Goal: Information Seeking & Learning: Learn about a topic

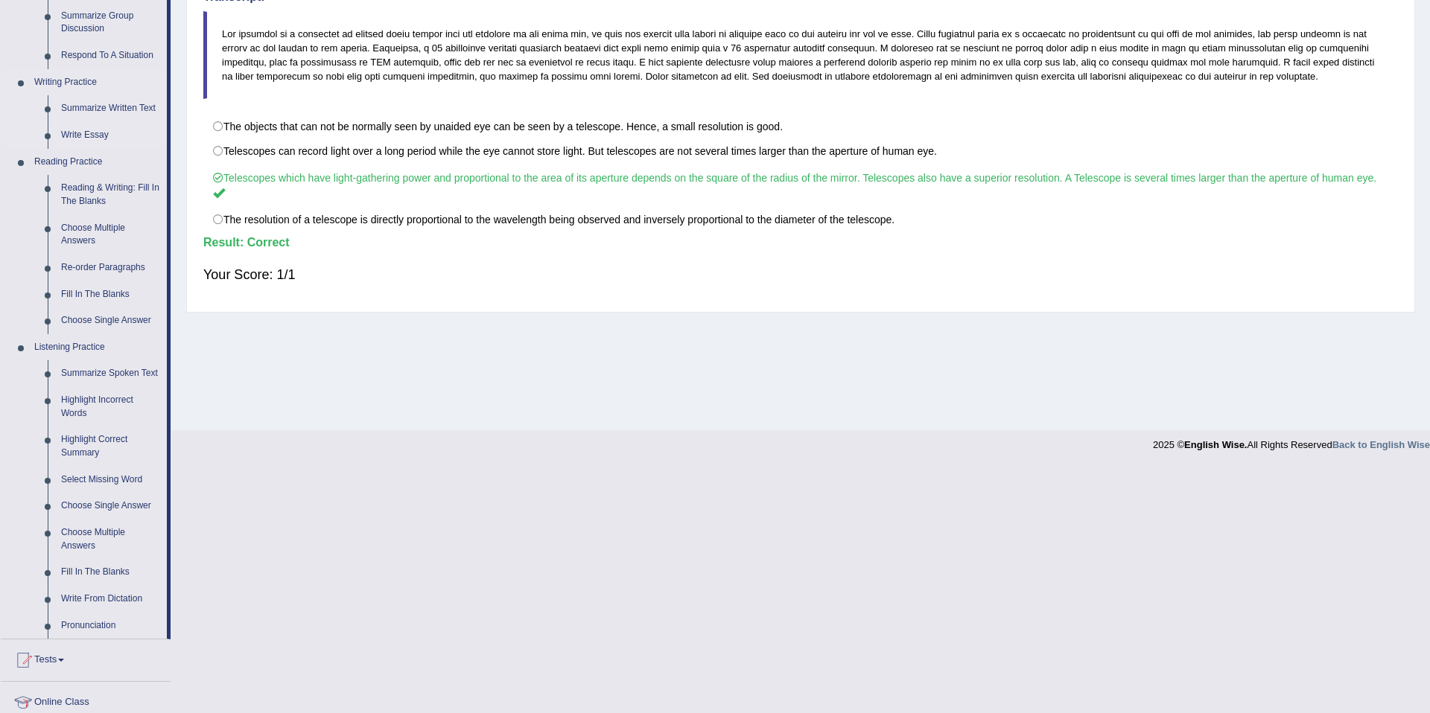
scroll to position [316, 0]
click at [72, 384] on link "Summarize Spoken Text" at bounding box center [110, 372] width 112 height 27
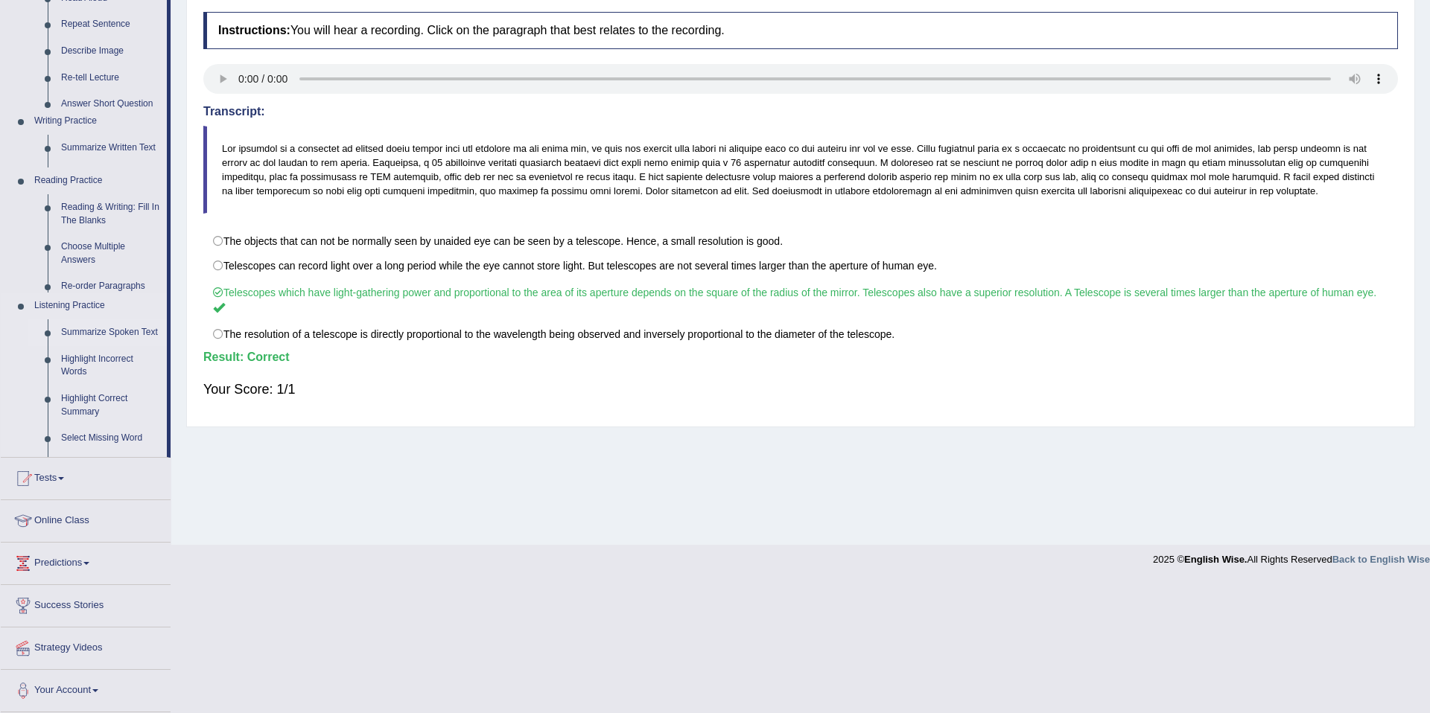
scroll to position [69, 0]
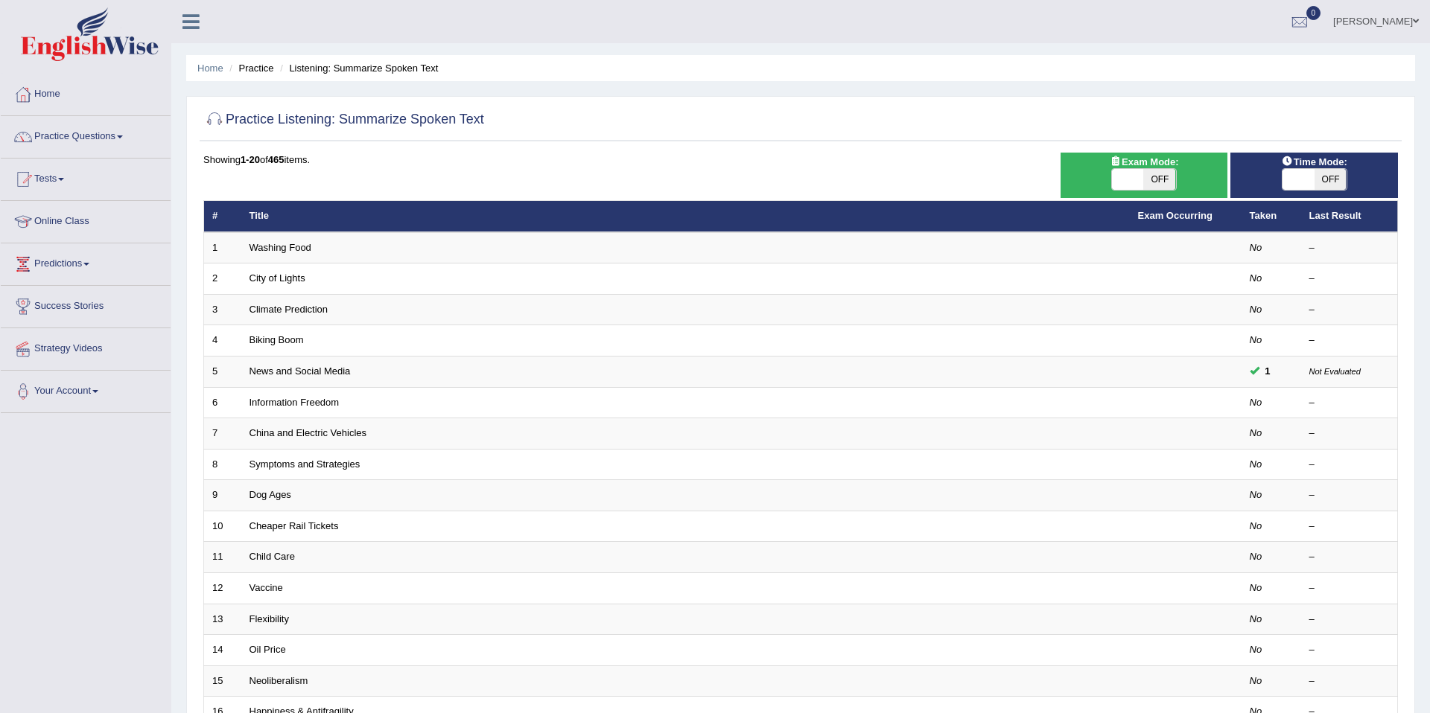
click at [286, 374] on link "News and Social Media" at bounding box center [299, 371] width 101 height 11
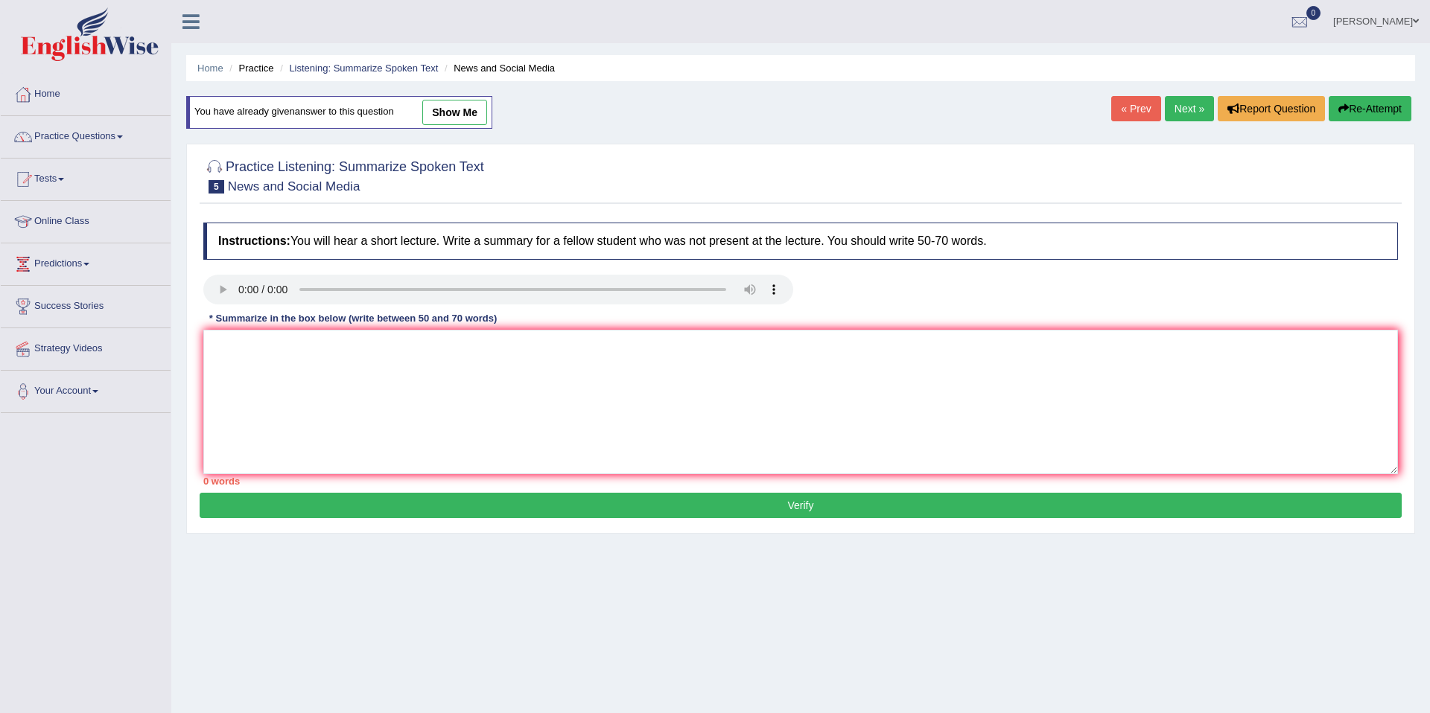
click at [462, 115] on link "show me" at bounding box center [454, 112] width 65 height 25
type textarea "The speaker provided a comprehensive overview of news and media, highlighting s…"
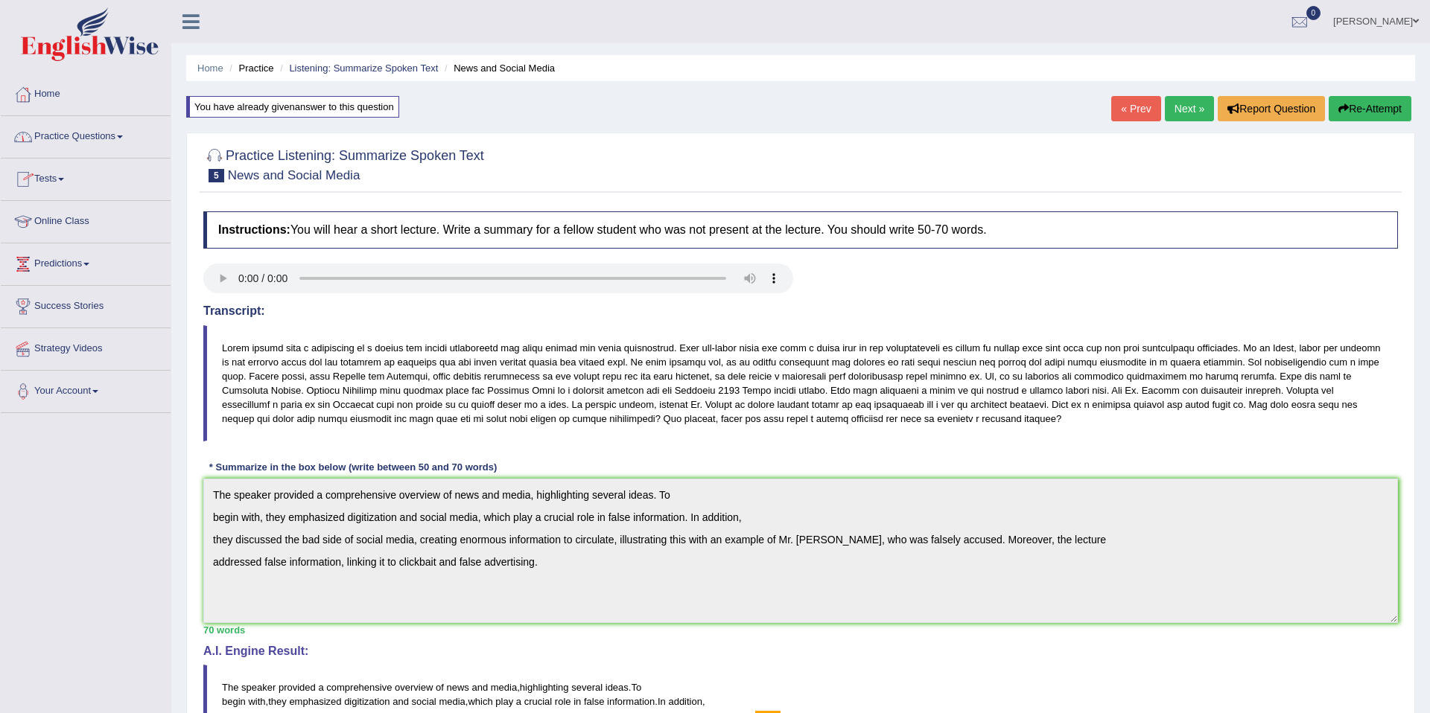
click at [105, 138] on link "Practice Questions" at bounding box center [86, 134] width 170 height 37
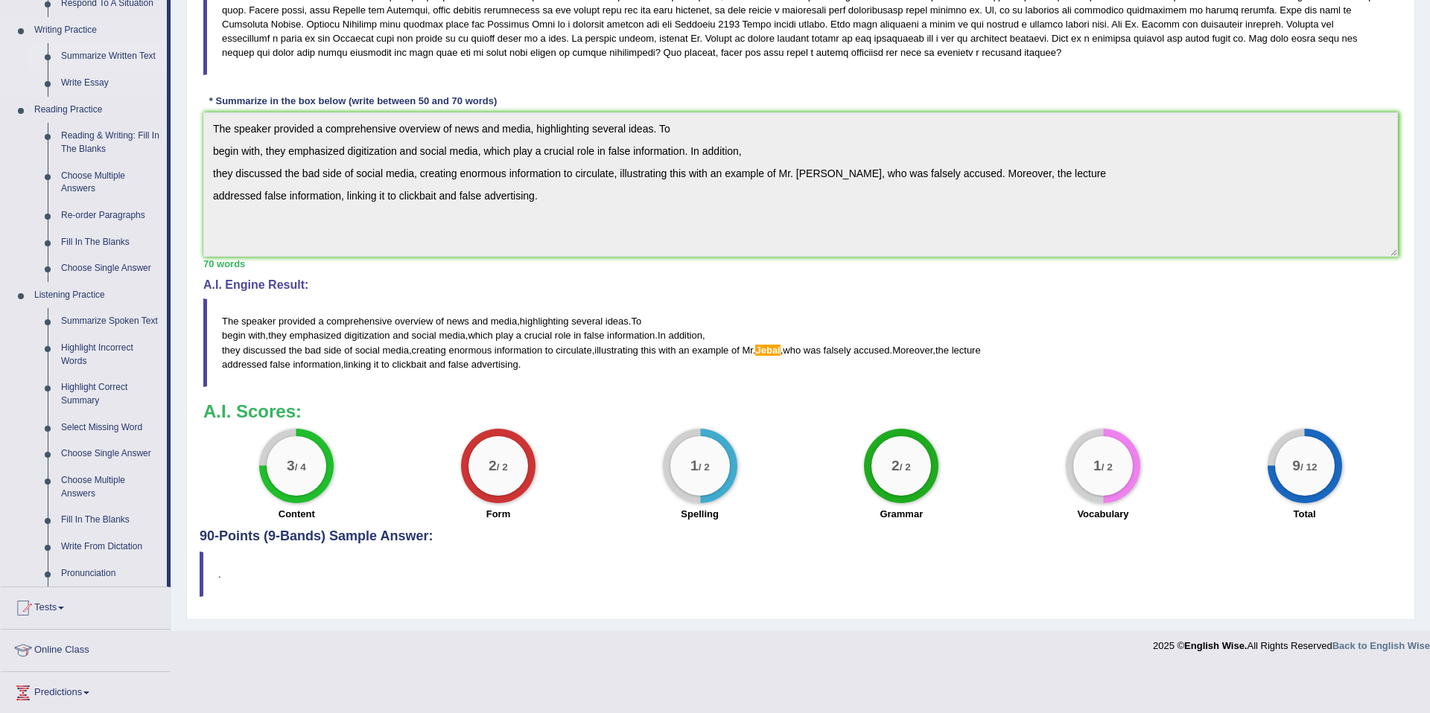
scroll to position [369, 0]
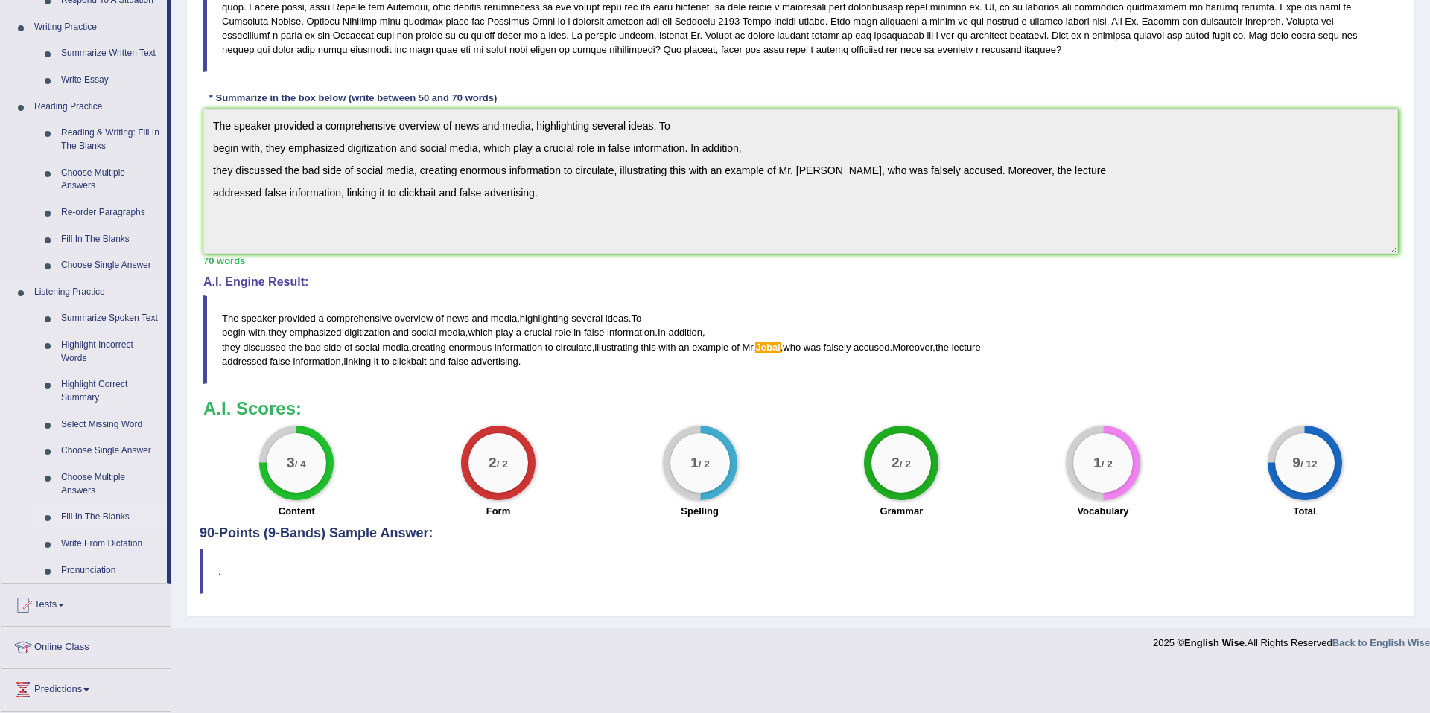
click at [89, 529] on link "Fill In The Blanks" at bounding box center [110, 517] width 112 height 27
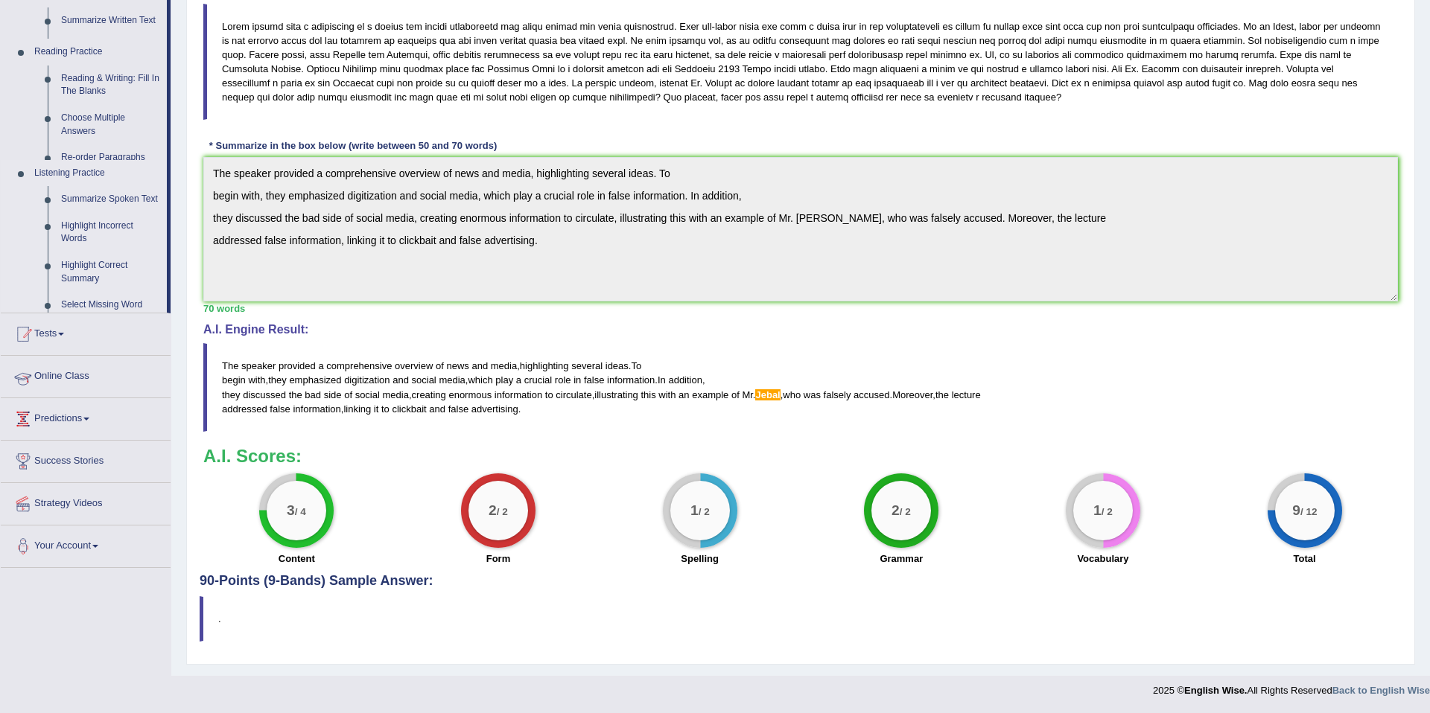
scroll to position [322, 0]
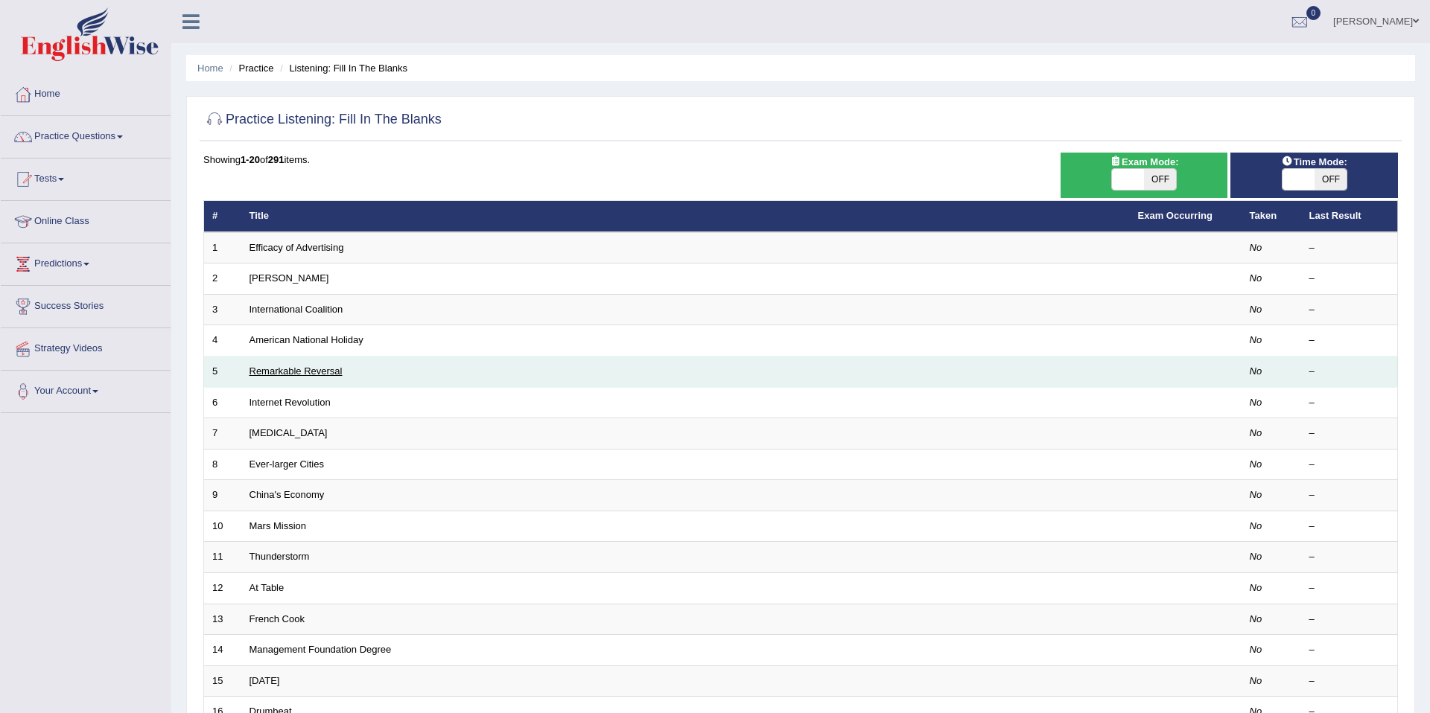
click at [276, 372] on link "Remarkable Reversal" at bounding box center [295, 371] width 93 height 11
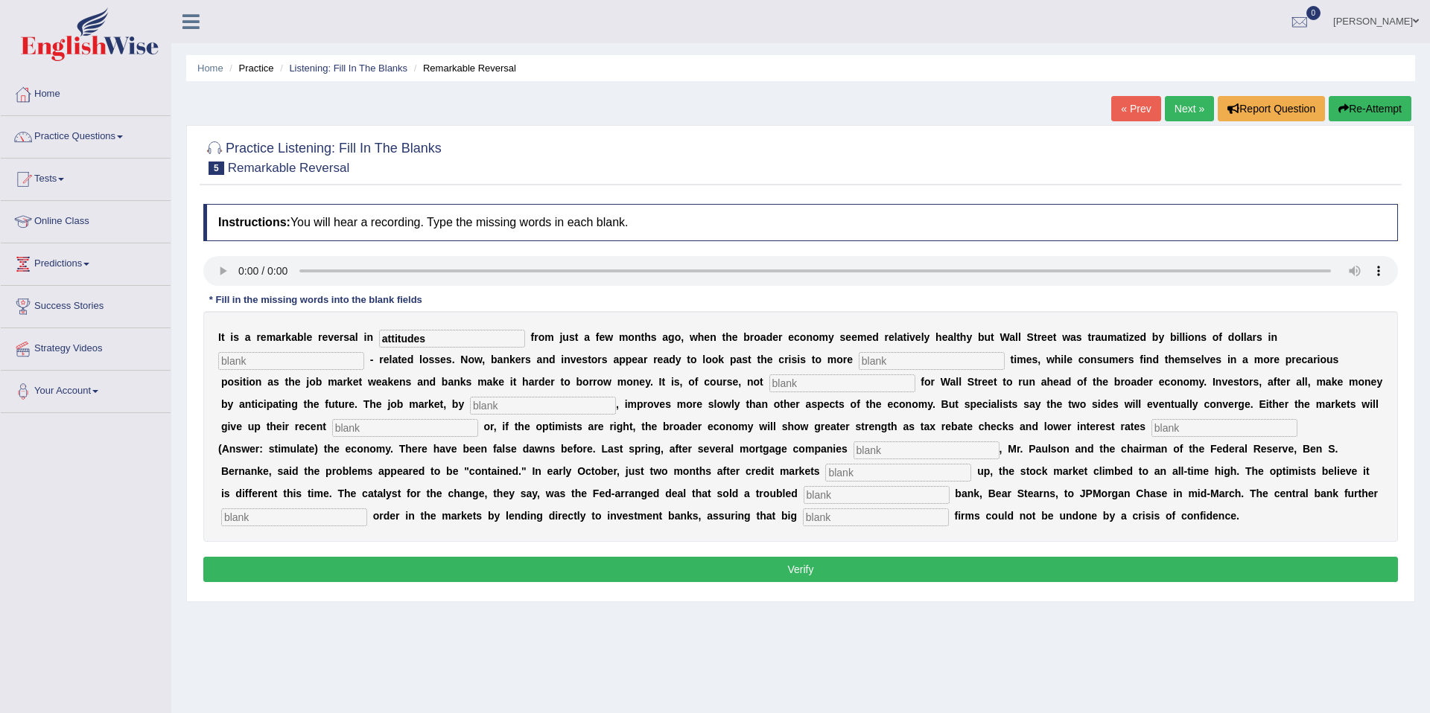
type input "attitudes"
click at [278, 365] on input "text" at bounding box center [291, 361] width 146 height 18
type input "mortgage"
click at [934, 364] on input "text" at bounding box center [932, 361] width 146 height 18
type input "profitable"
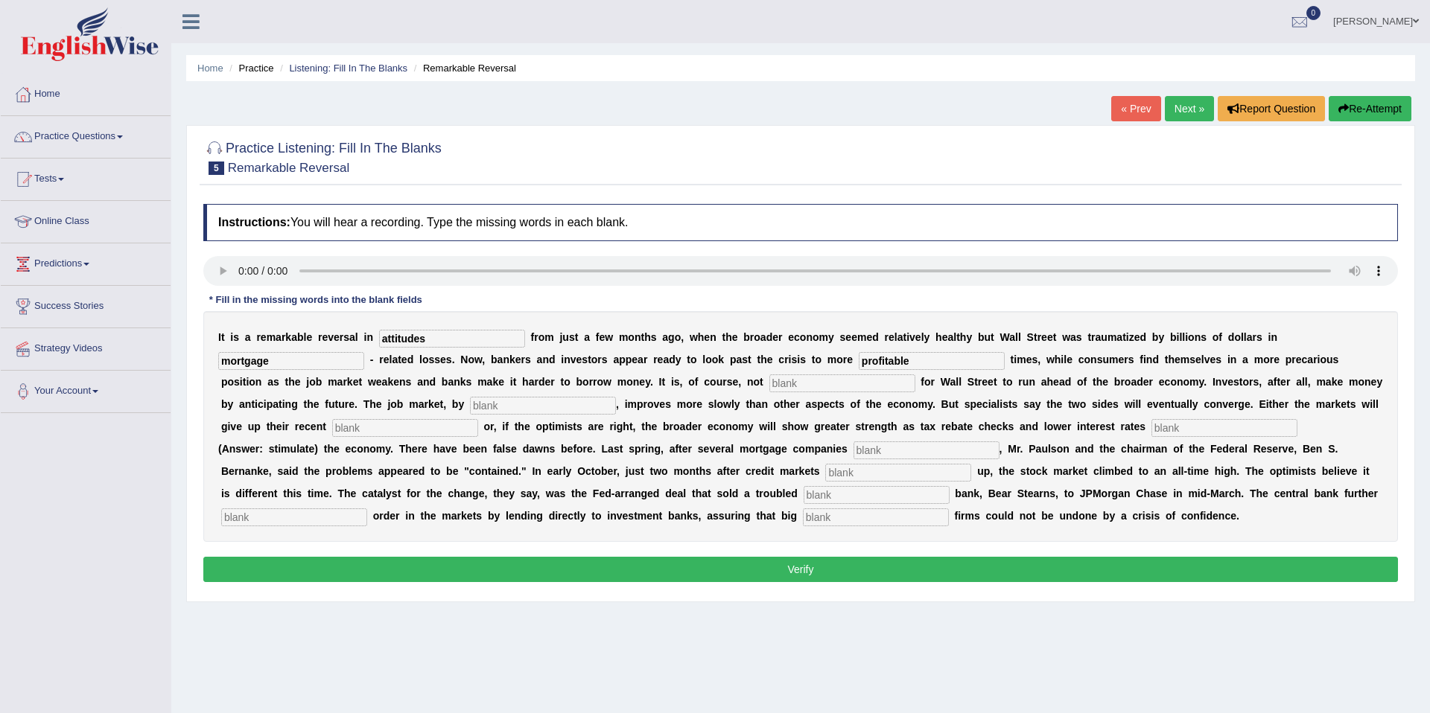
click at [774, 387] on input "text" at bounding box center [842, 384] width 146 height 18
type input "uncommon"
click at [483, 407] on input "text" at bounding box center [543, 406] width 146 height 18
type input "contrast"
click at [411, 434] on input "text" at bounding box center [405, 428] width 146 height 18
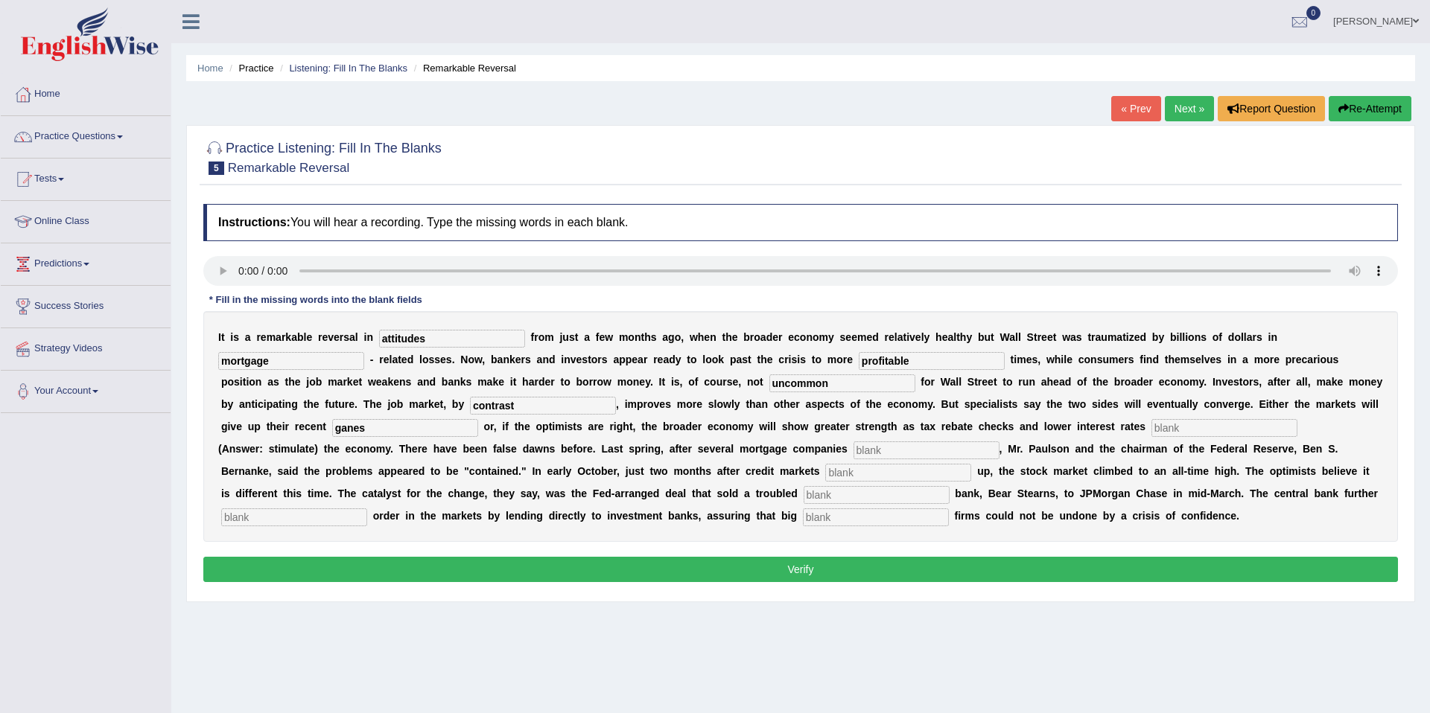
type input "ganes"
click at [1151, 431] on input "text" at bounding box center [1224, 428] width 146 height 18
type input "stimulates"
click at [878, 449] on input "text" at bounding box center [926, 451] width 146 height 18
type input "collaspsed"
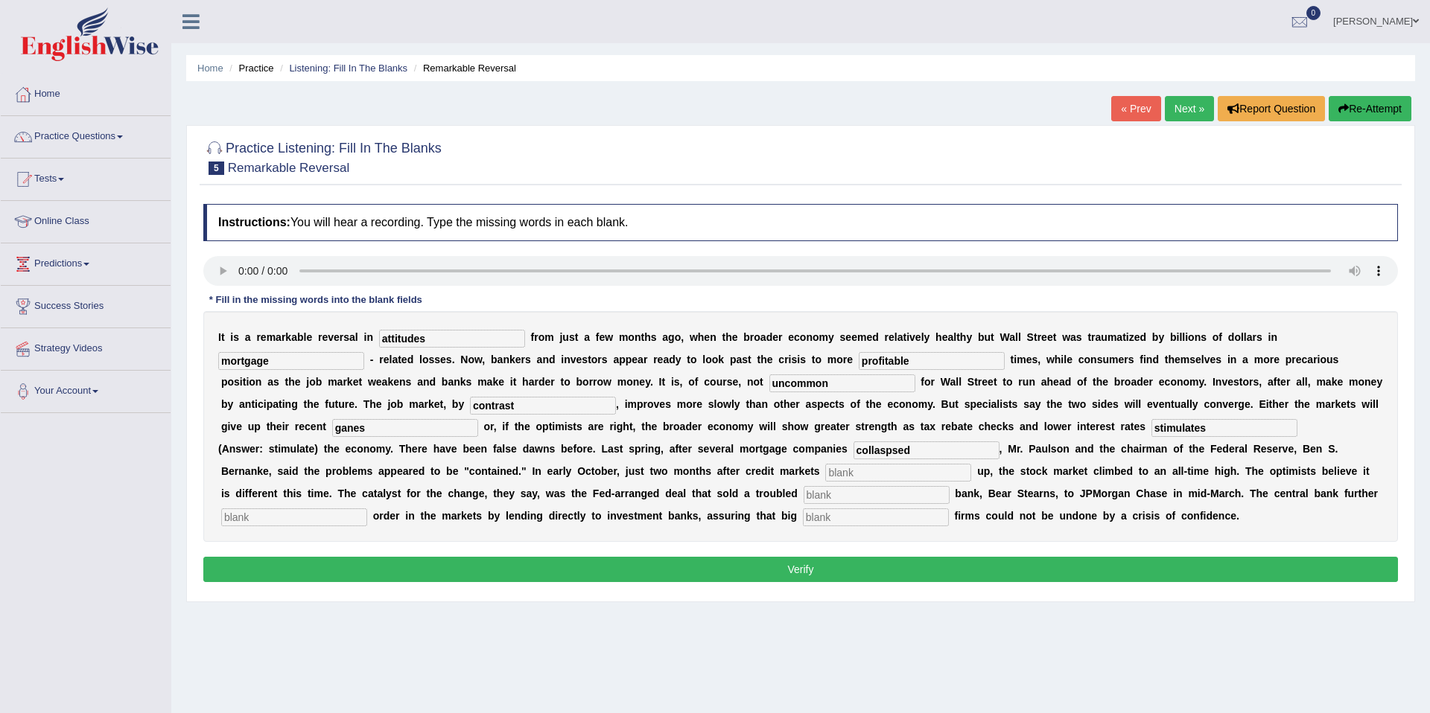
click at [825, 474] on input "text" at bounding box center [898, 473] width 146 height 18
type input "froze"
click at [804, 497] on input "text" at bounding box center [877, 495] width 146 height 18
type input "investmest"
click at [307, 515] on input "text" at bounding box center [294, 518] width 146 height 18
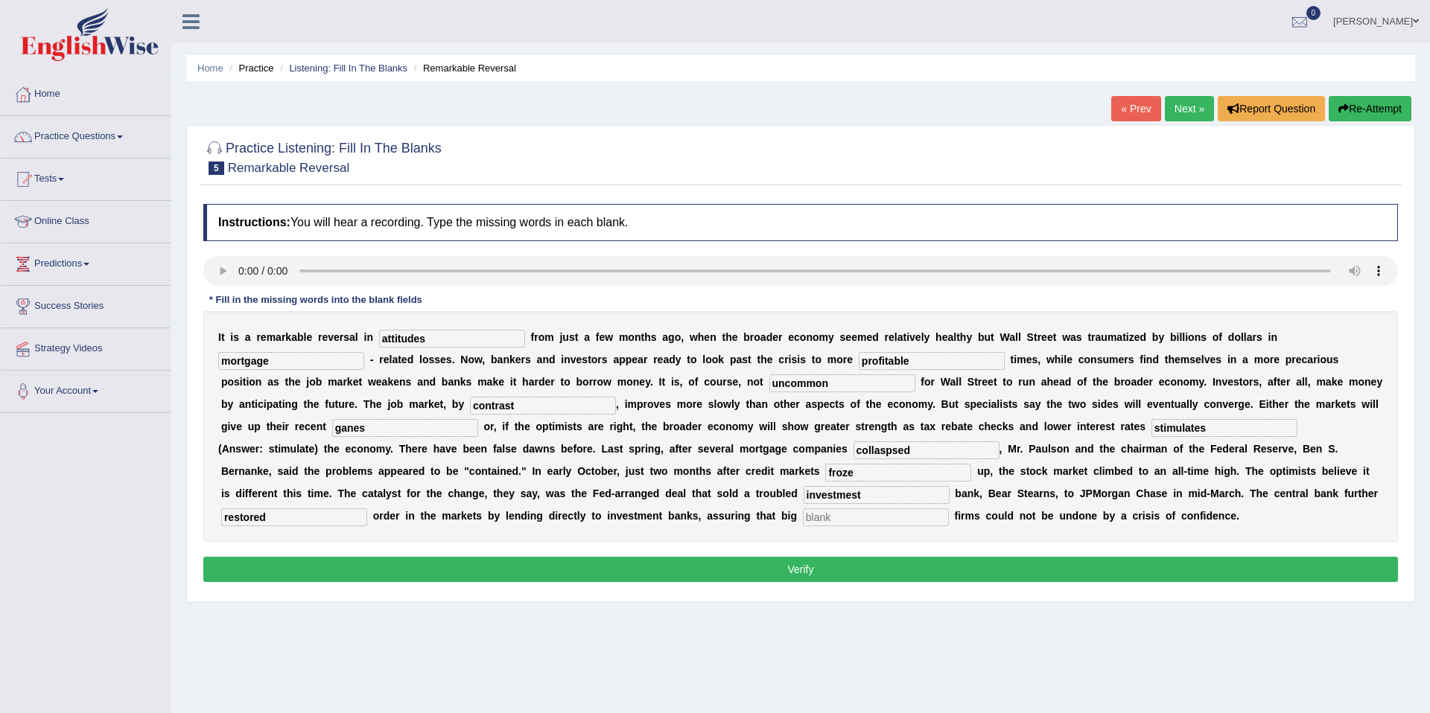
type input "restored"
click at [803, 518] on input "text" at bounding box center [876, 518] width 146 height 18
type input "securities"
click at [804, 493] on input "investmest" at bounding box center [877, 495] width 146 height 18
type input "investment"
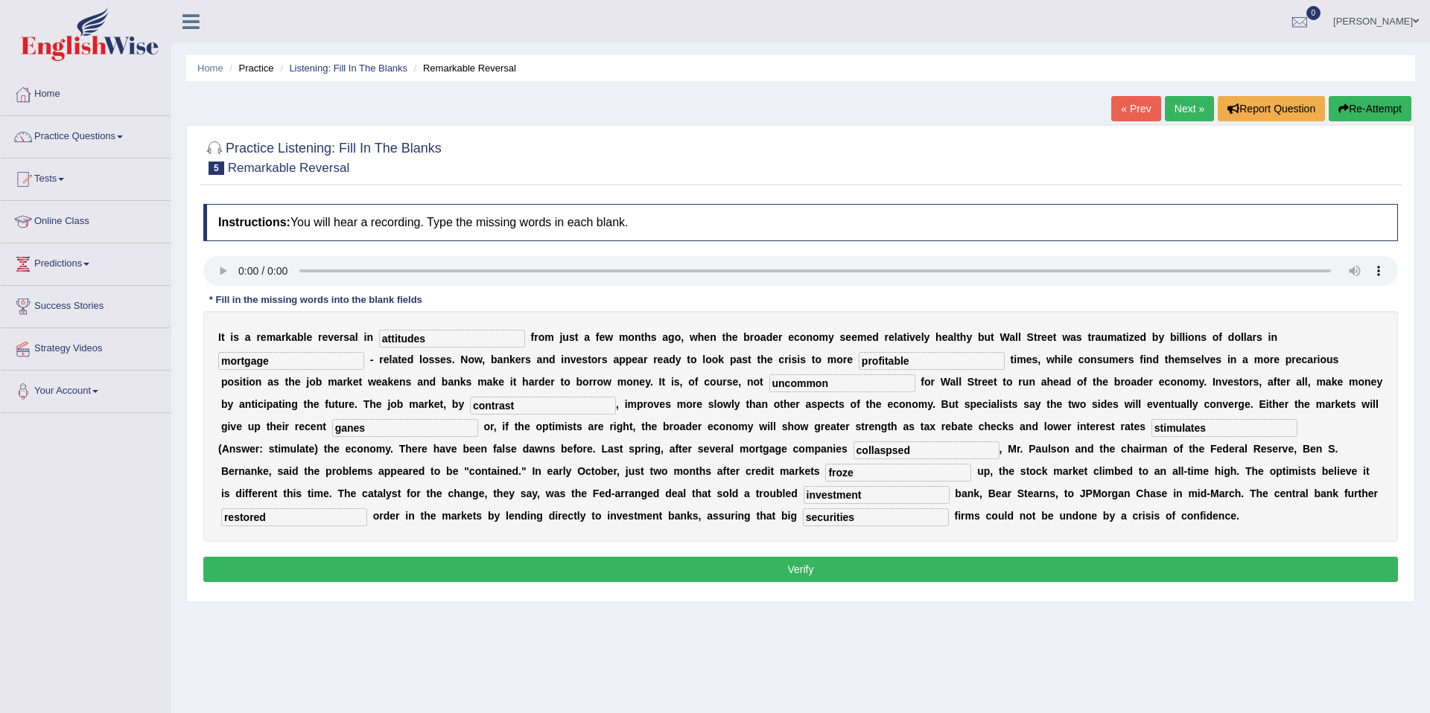
click at [887, 450] on input "collaspsed" at bounding box center [926, 451] width 146 height 18
type input "collapsed"
click at [332, 433] on input "ganes" at bounding box center [405, 428] width 146 height 18
type input "games"
click at [788, 567] on button "Verify" at bounding box center [800, 569] width 1194 height 25
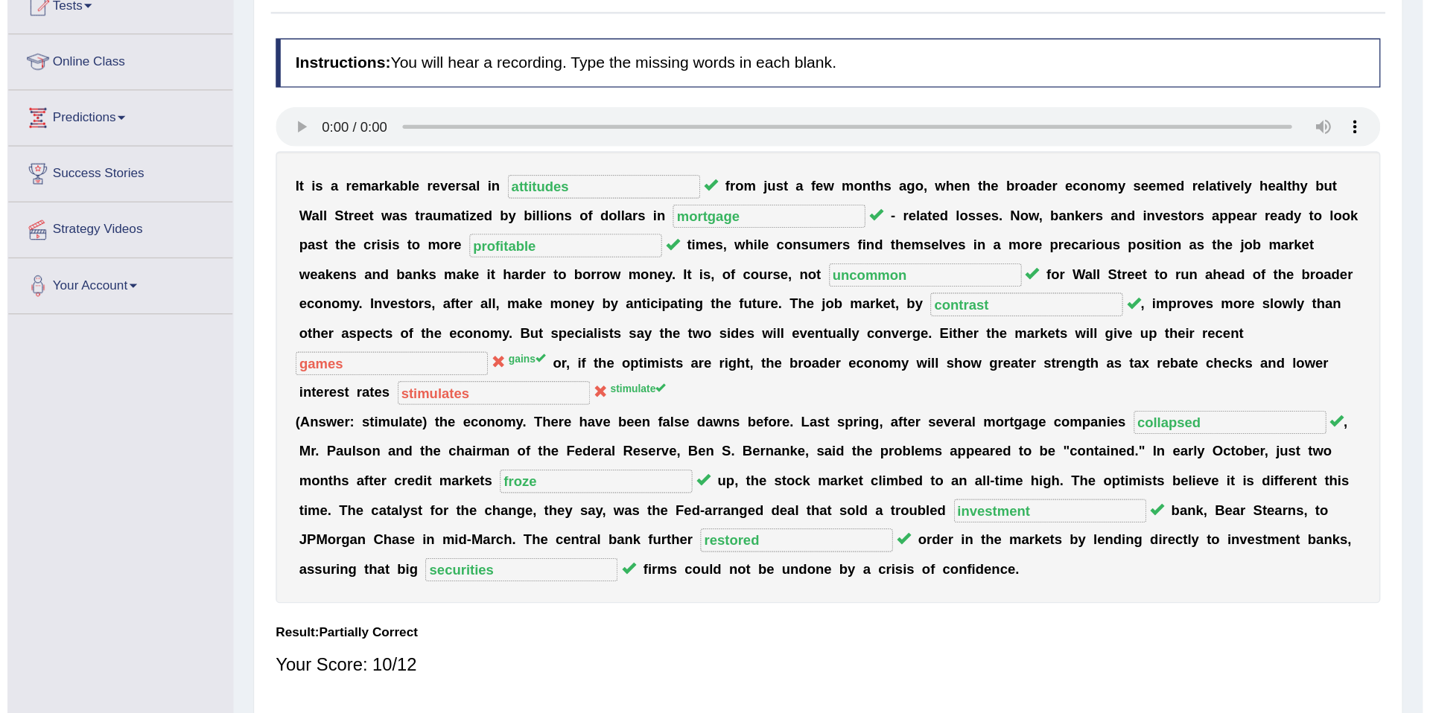
scroll to position [69, 0]
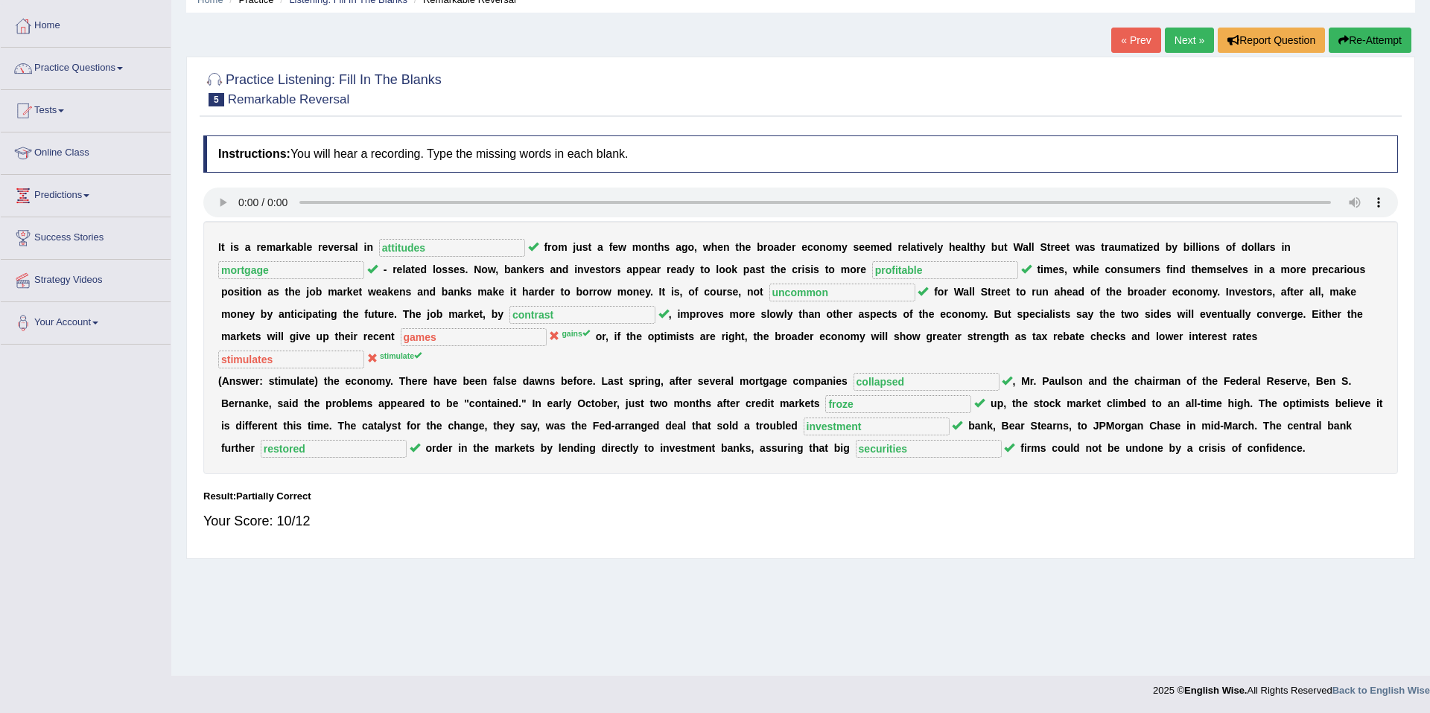
click at [1183, 36] on link "Next »" at bounding box center [1189, 40] width 49 height 25
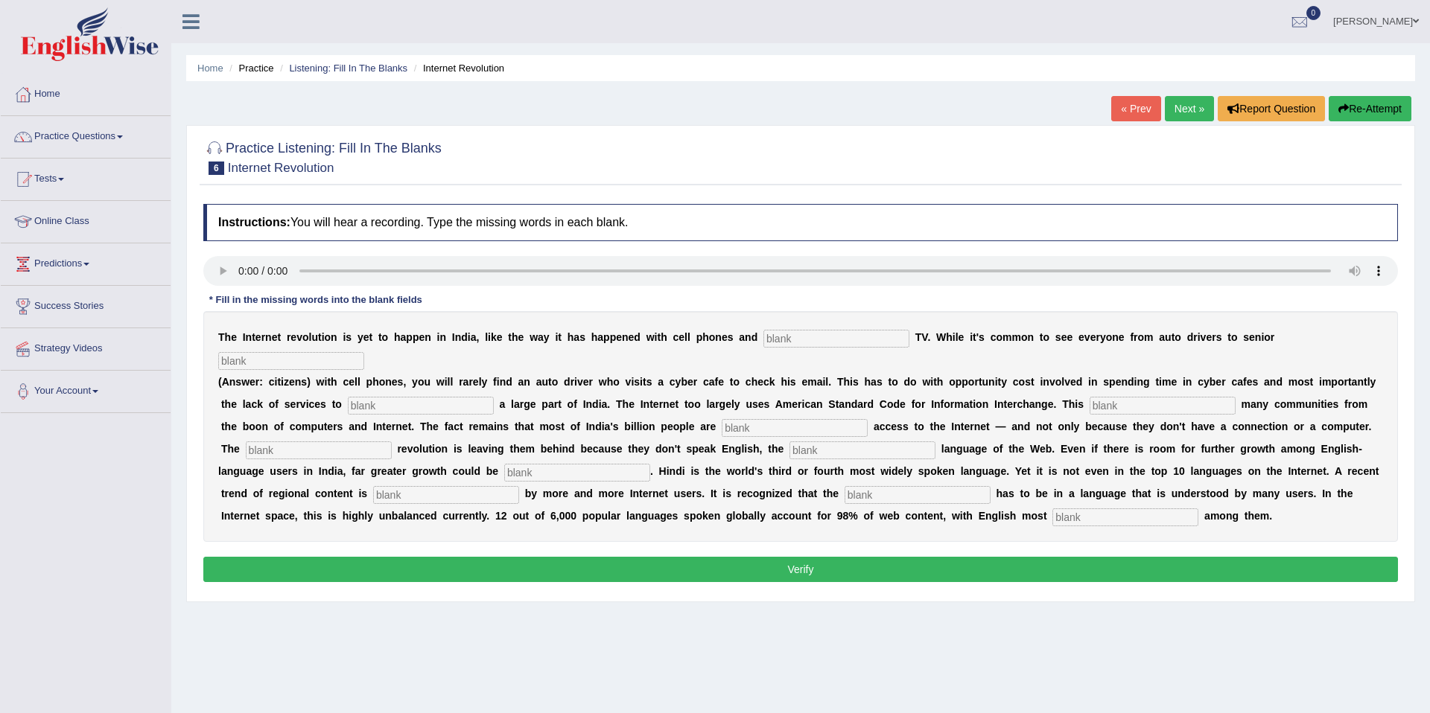
click at [798, 343] on input "text" at bounding box center [836, 339] width 146 height 18
type input "cable"
click at [296, 363] on input "text" at bounding box center [291, 361] width 146 height 18
type input "citizens"
click at [362, 410] on input "text" at bounding box center [421, 406] width 146 height 18
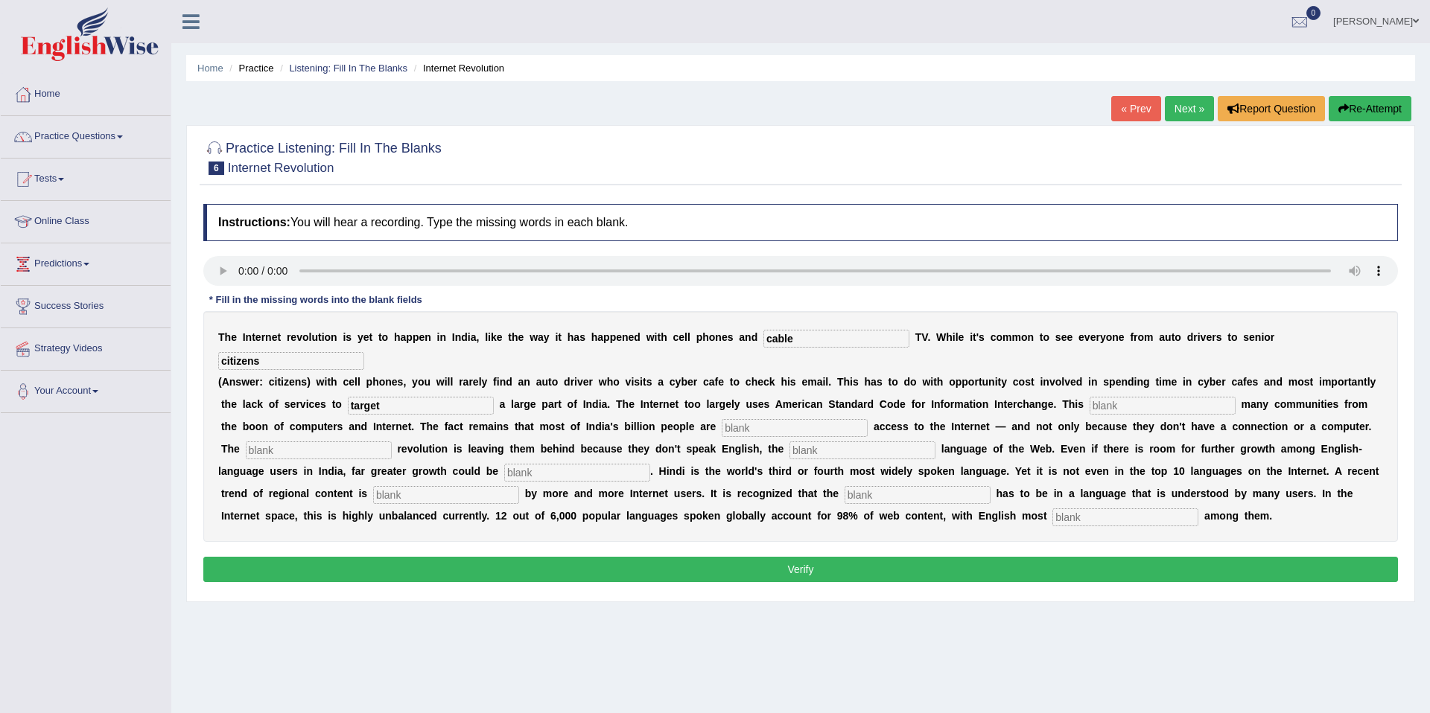
type input "target"
click at [1093, 405] on input "text" at bounding box center [1162, 406] width 146 height 18
type input "alianate"
click at [722, 432] on input "text" at bounding box center [795, 428] width 146 height 18
type input "denied"
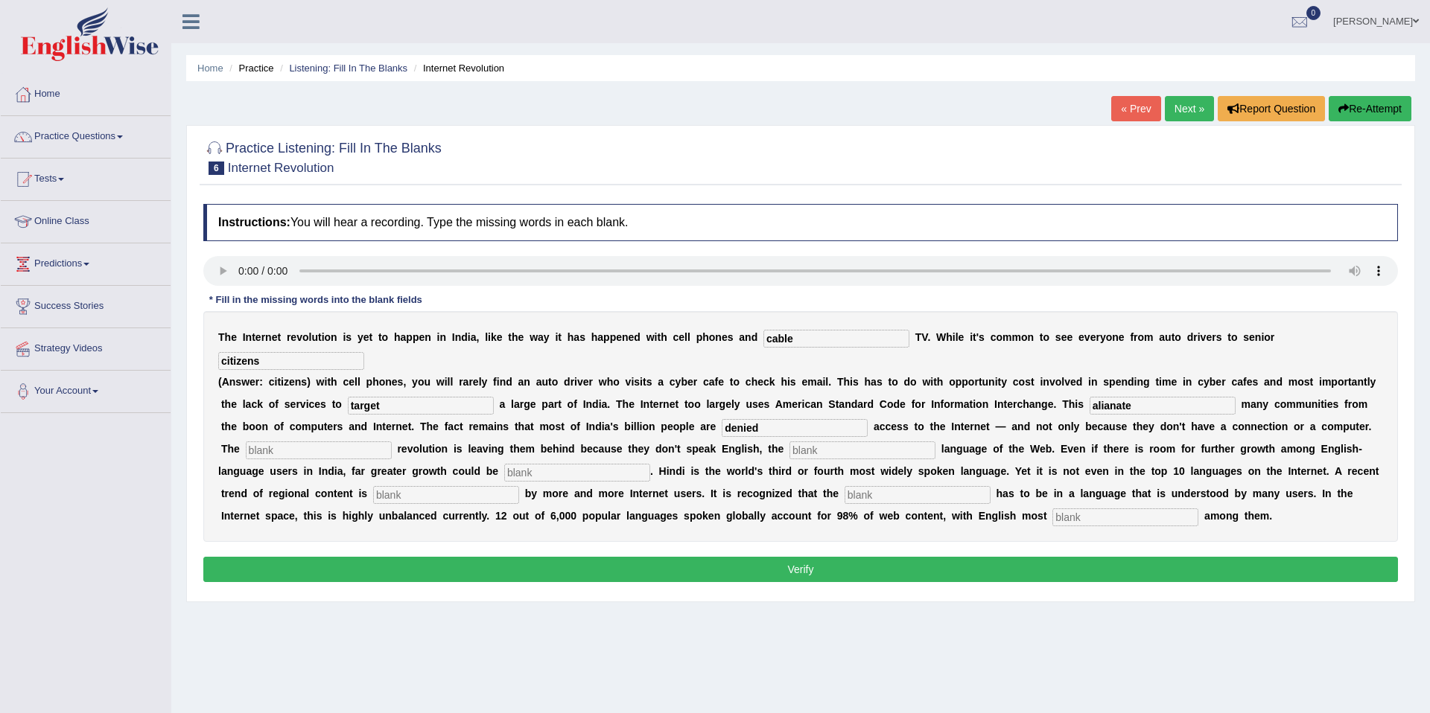
click at [258, 450] on input "text" at bounding box center [319, 451] width 146 height 18
click at [305, 456] on input "text" at bounding box center [319, 451] width 146 height 18
type input "digital"
click at [789, 453] on input "text" at bounding box center [862, 451] width 146 height 18
type input "dominnannt"
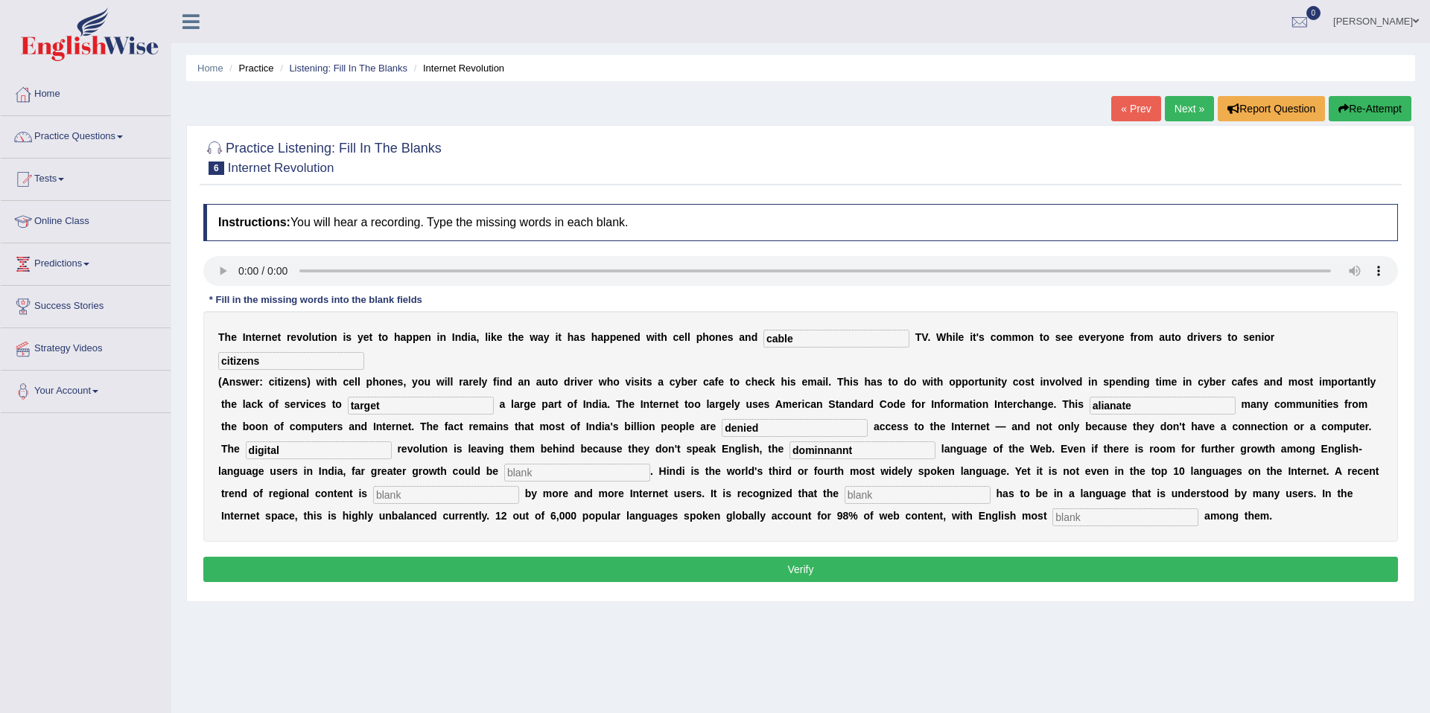
click at [504, 474] on input "text" at bounding box center [577, 473] width 146 height 18
type input "unleashed"
click at [381, 500] on input "text" at bounding box center [446, 495] width 146 height 18
type input "preffered"
click at [844, 503] on input "text" at bounding box center [917, 495] width 146 height 18
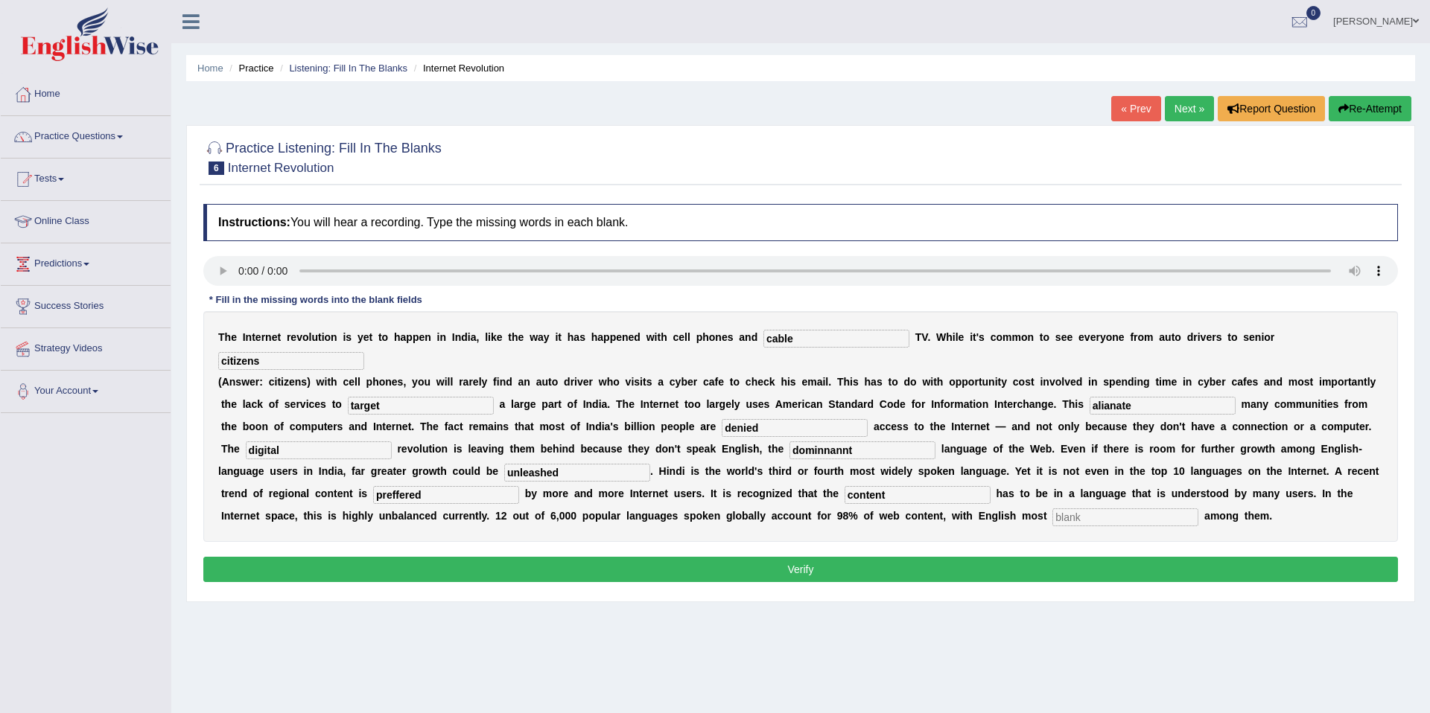
type input "content"
click at [1052, 518] on input "text" at bounding box center [1125, 518] width 146 height 18
type input "prominent"
click at [1095, 405] on input "alianate" at bounding box center [1162, 406] width 146 height 18
type input "alienate"
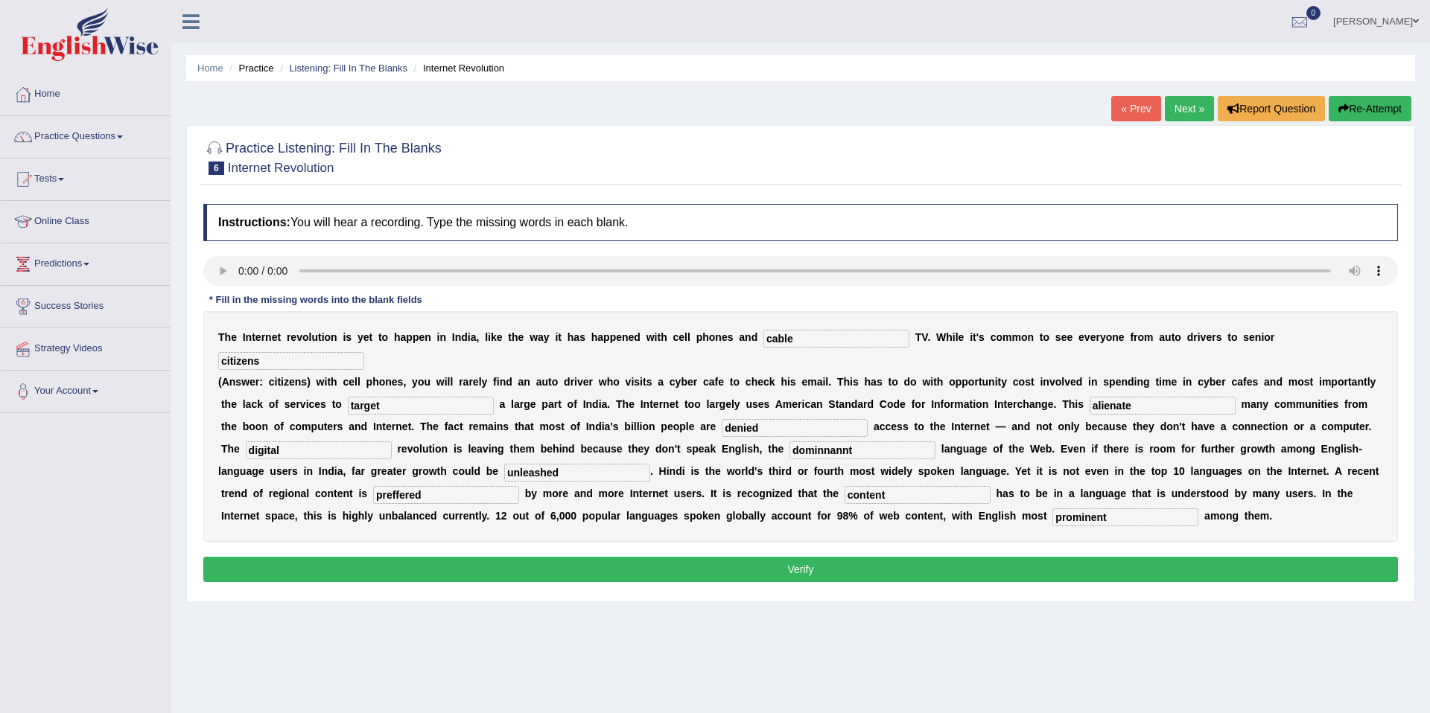
click at [796, 452] on input "dominnannt" at bounding box center [862, 451] width 146 height 18
type input "dominnant"
click at [373, 497] on input "preffered" at bounding box center [446, 495] width 146 height 18
click at [373, 497] on input "prefered" at bounding box center [446, 495] width 146 height 18
type input "preferred"
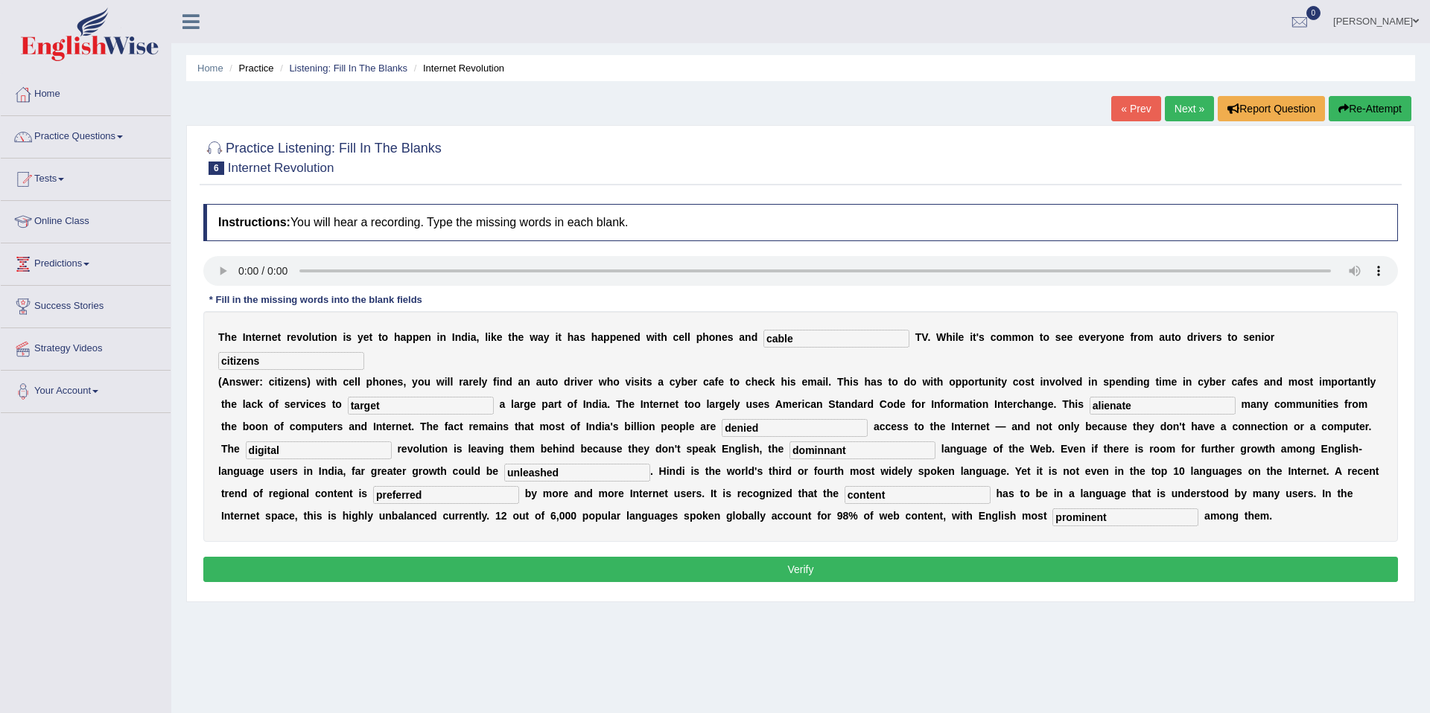
click at [809, 582] on button "Verify" at bounding box center [800, 569] width 1194 height 25
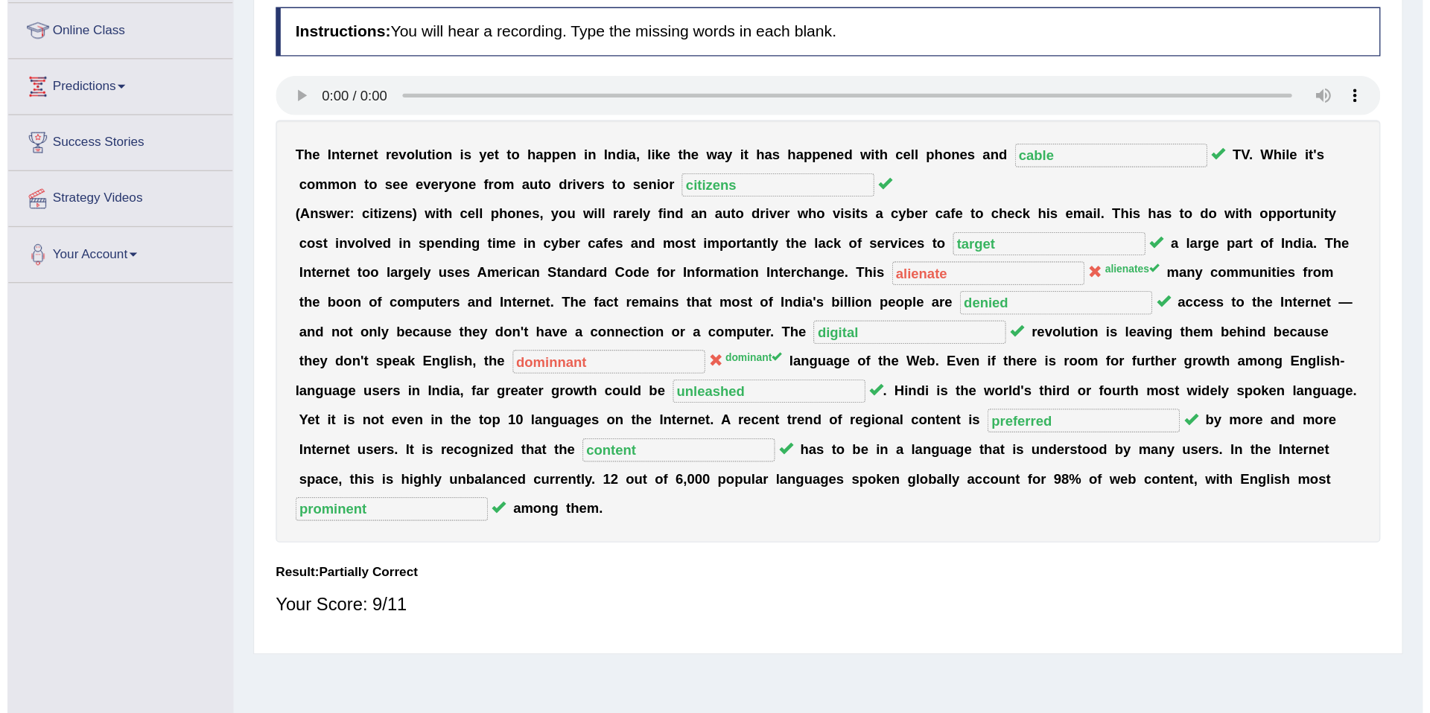
scroll to position [69, 0]
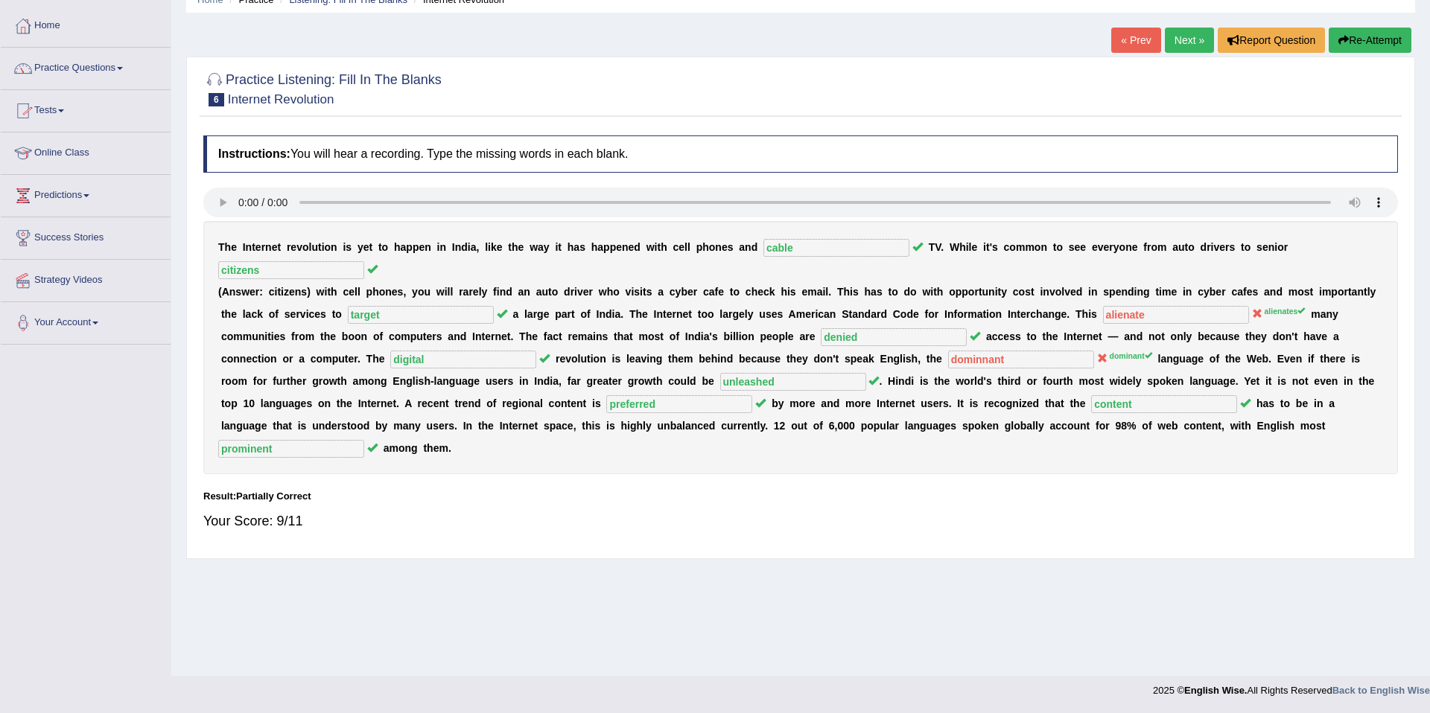
click at [116, 72] on link "Practice Questions" at bounding box center [86, 66] width 170 height 37
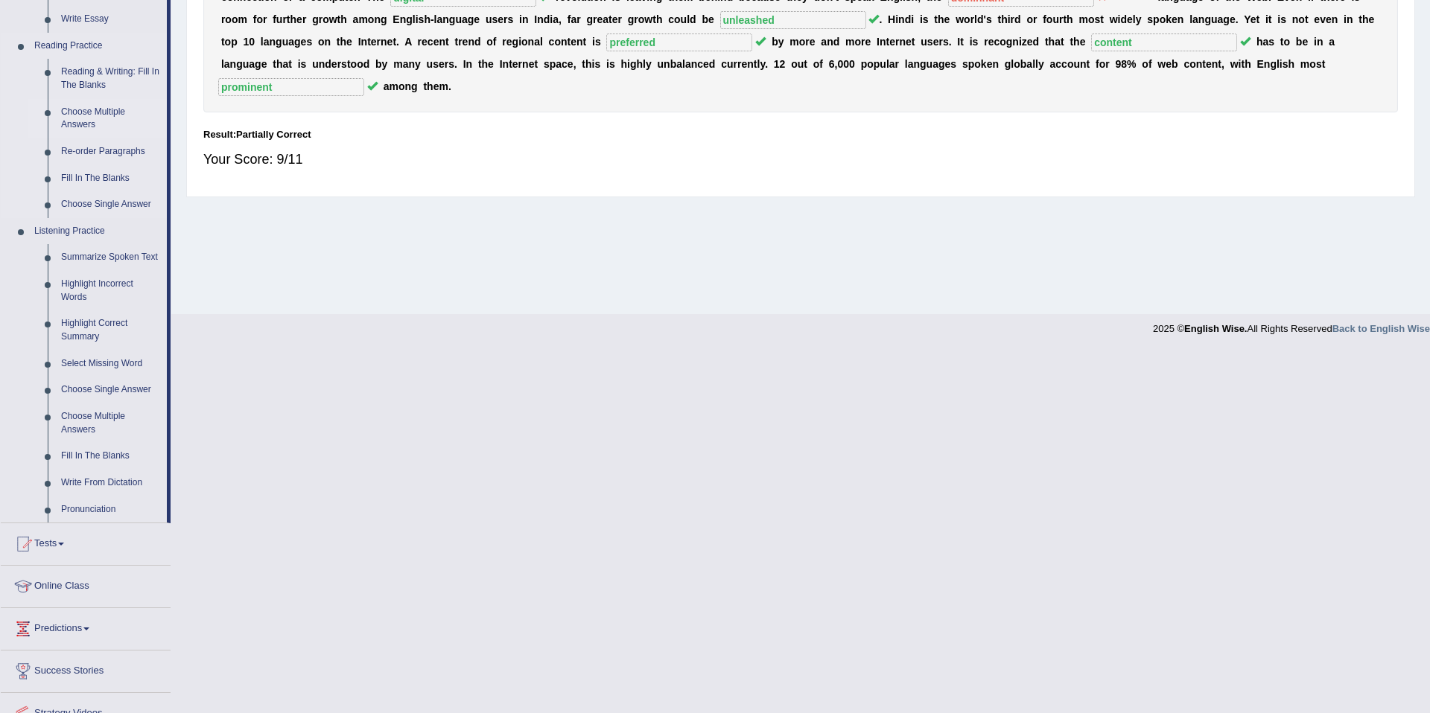
scroll to position [432, 0]
click at [103, 293] on link "Highlight Incorrect Words" at bounding box center [110, 289] width 112 height 39
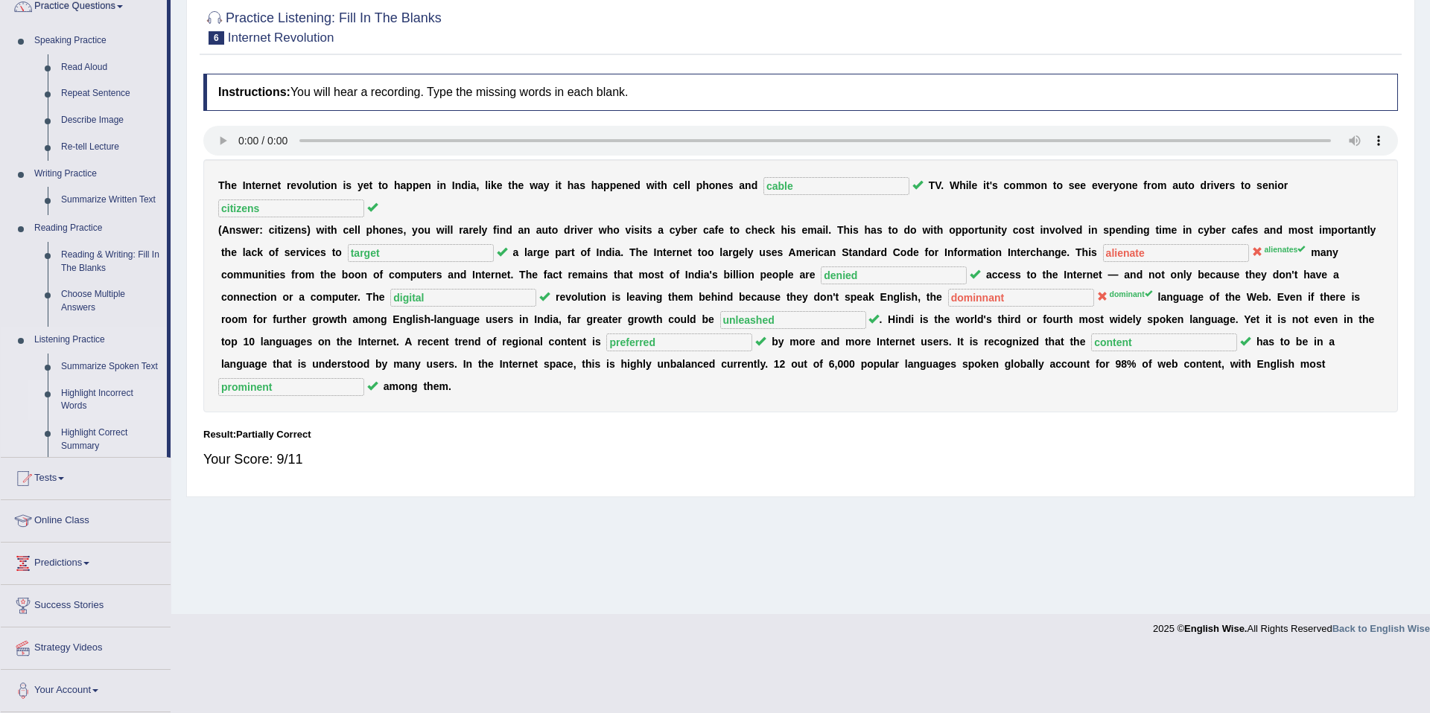
scroll to position [69, 0]
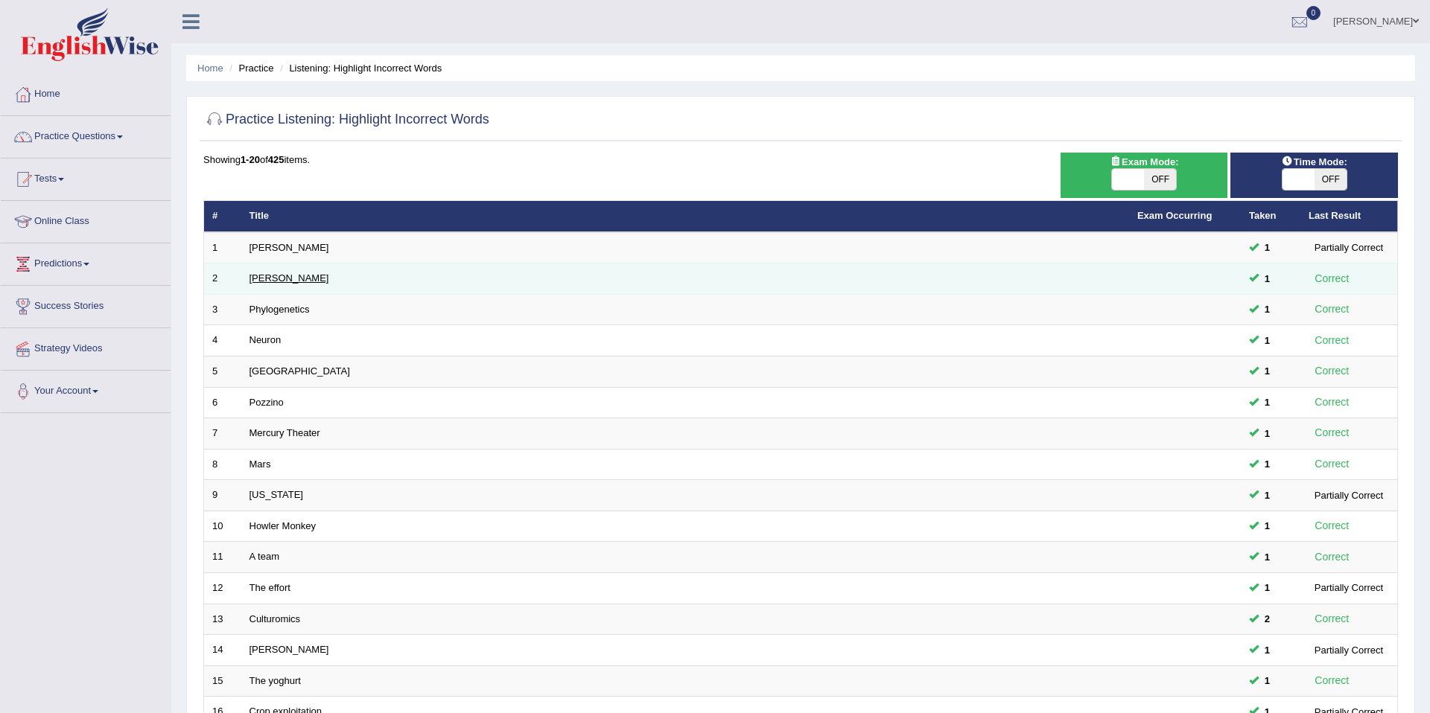
click at [271, 279] on link "Kathleen" at bounding box center [289, 278] width 80 height 11
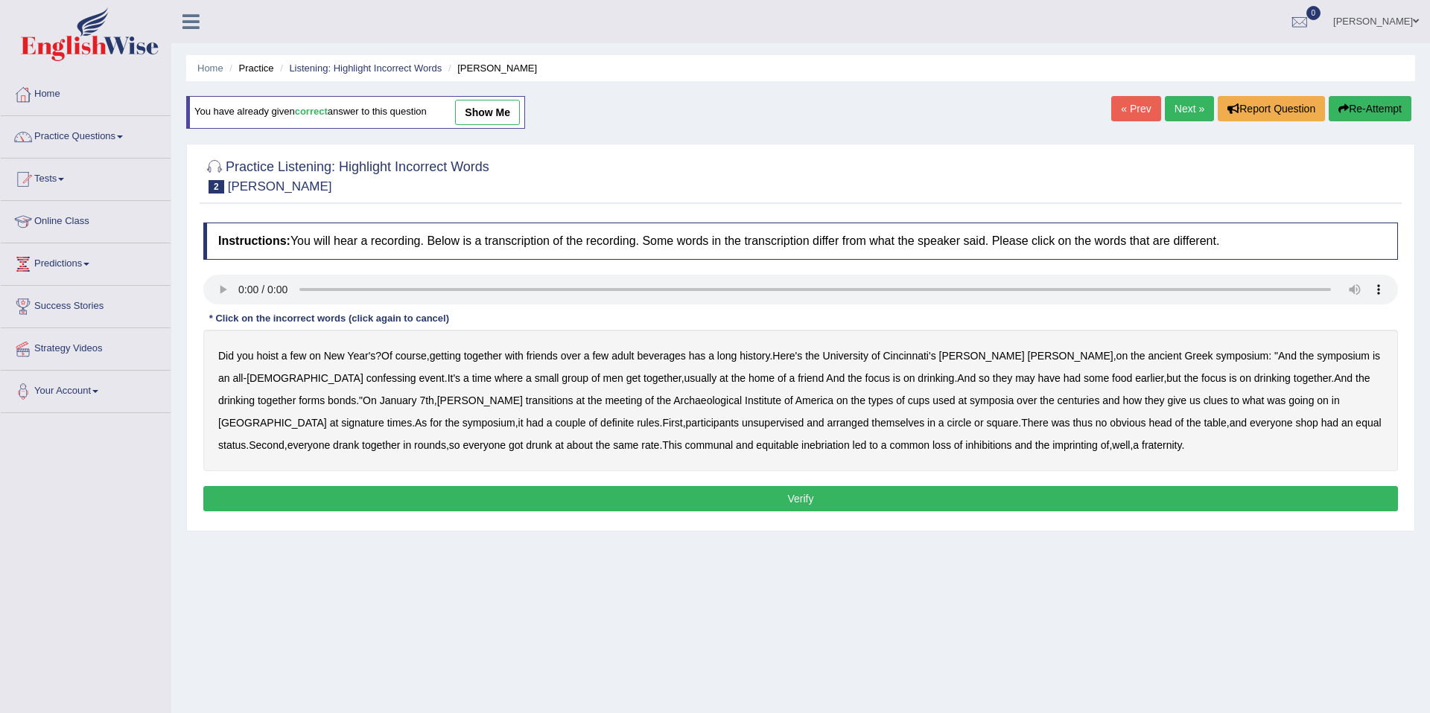
click at [366, 378] on b "confessing" at bounding box center [391, 378] width 50 height 12
click at [526, 404] on b "transitions" at bounding box center [550, 401] width 48 height 12
click at [384, 417] on b "signature" at bounding box center [362, 423] width 43 height 12
click at [742, 429] on b "unsupervised" at bounding box center [773, 423] width 62 height 12
click at [1295, 424] on b "shop" at bounding box center [1306, 423] width 22 height 12
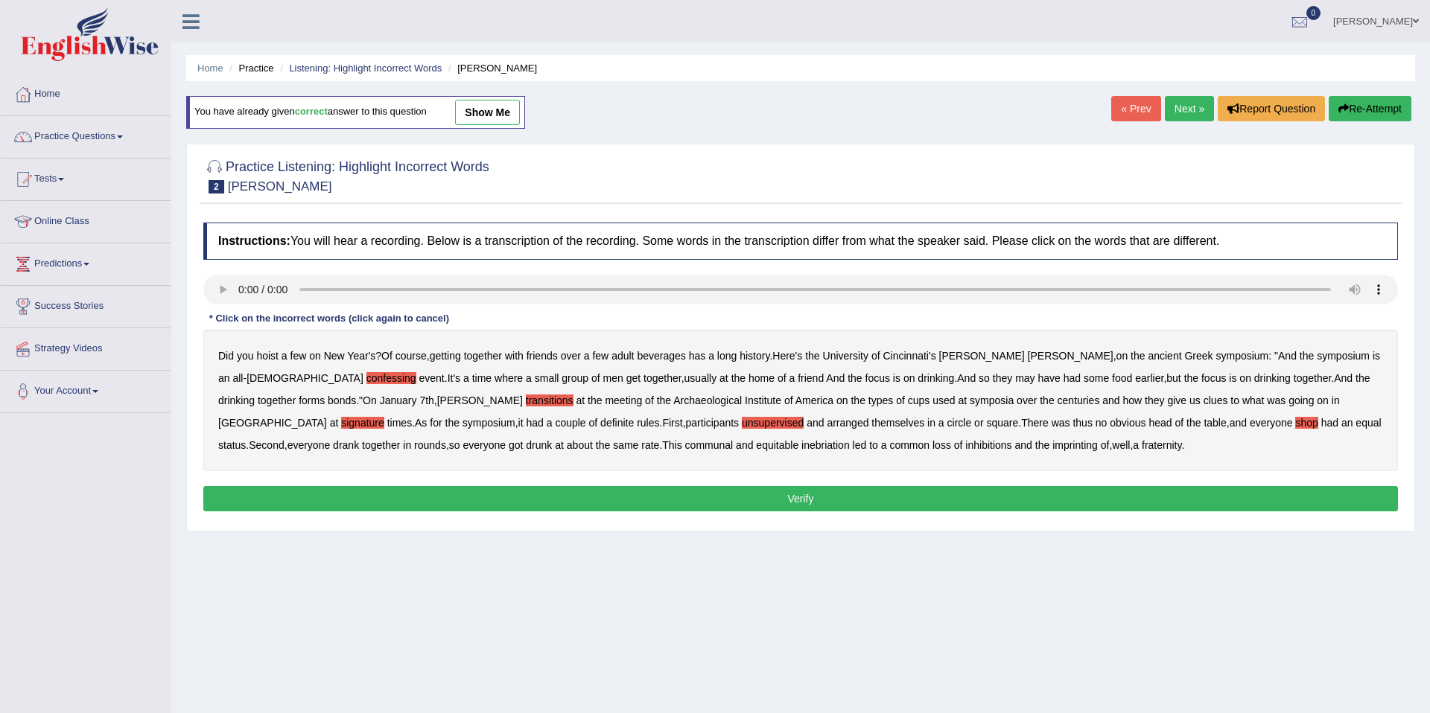
click at [1052, 447] on b "imprinting" at bounding box center [1074, 445] width 45 height 12
click at [979, 500] on button "Verify" at bounding box center [800, 498] width 1194 height 25
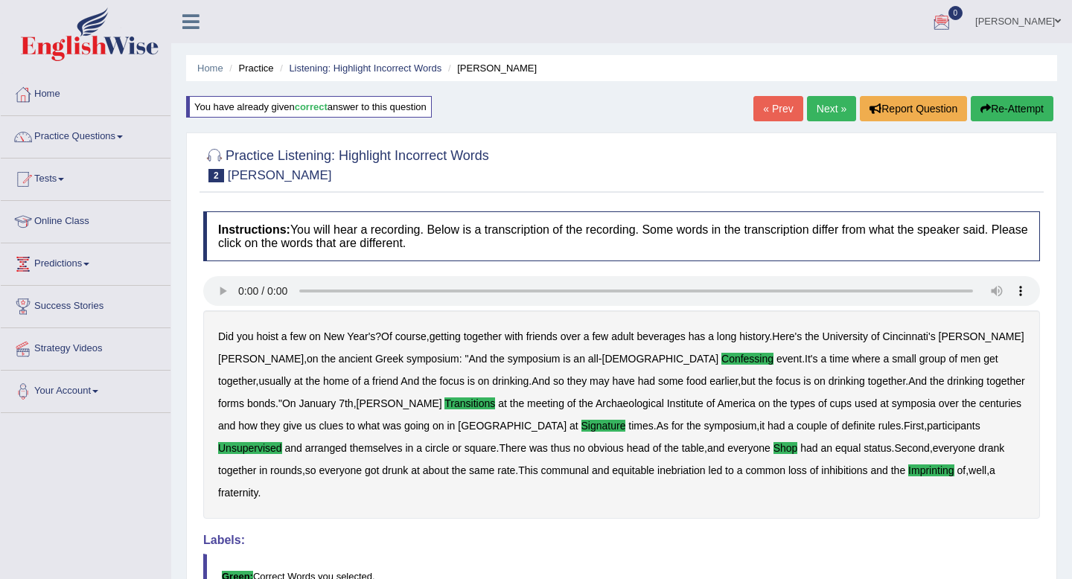
click at [818, 108] on link "Next »" at bounding box center [831, 108] width 49 height 25
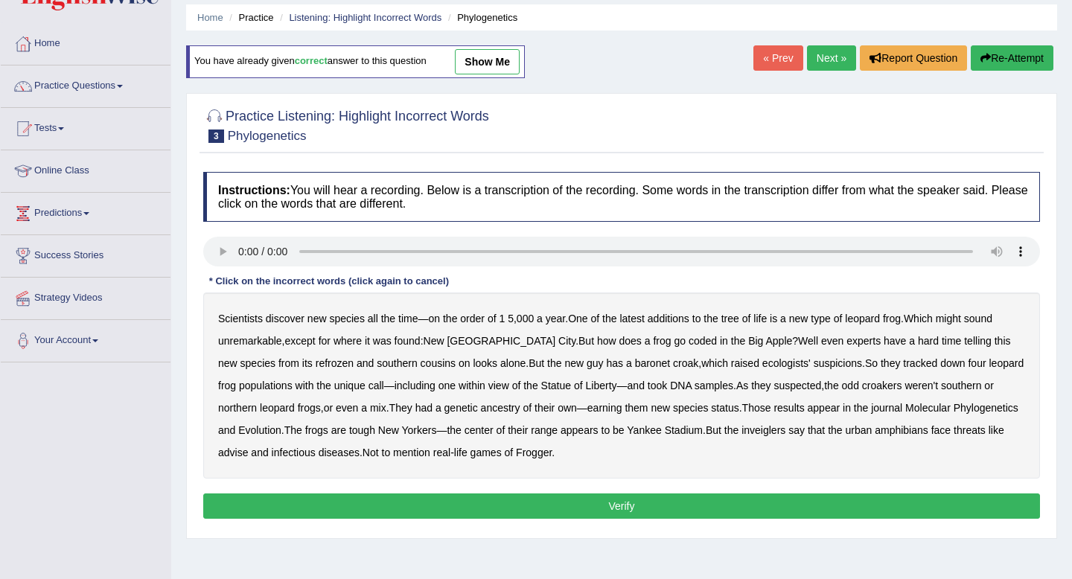
scroll to position [60, 0]
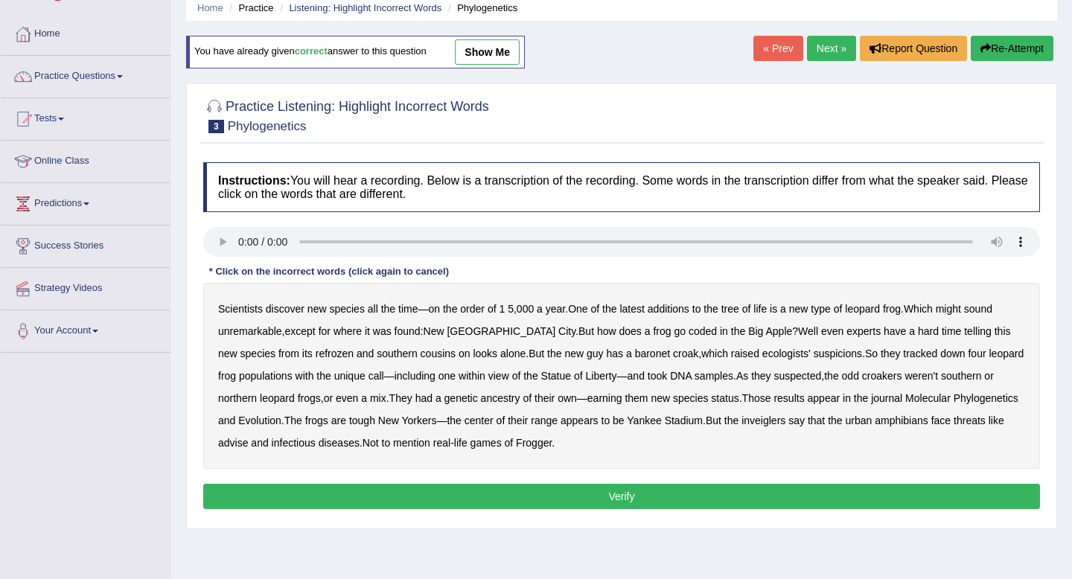
click at [689, 328] on b "coded" at bounding box center [703, 331] width 28 height 12
click at [316, 353] on b "refrozen" at bounding box center [335, 354] width 38 height 12
click at [635, 359] on b "baronet" at bounding box center [652, 354] width 35 height 12
click at [346, 422] on b "are" at bounding box center [338, 421] width 15 height 12
click at [248, 444] on b "advise" at bounding box center [233, 443] width 30 height 12
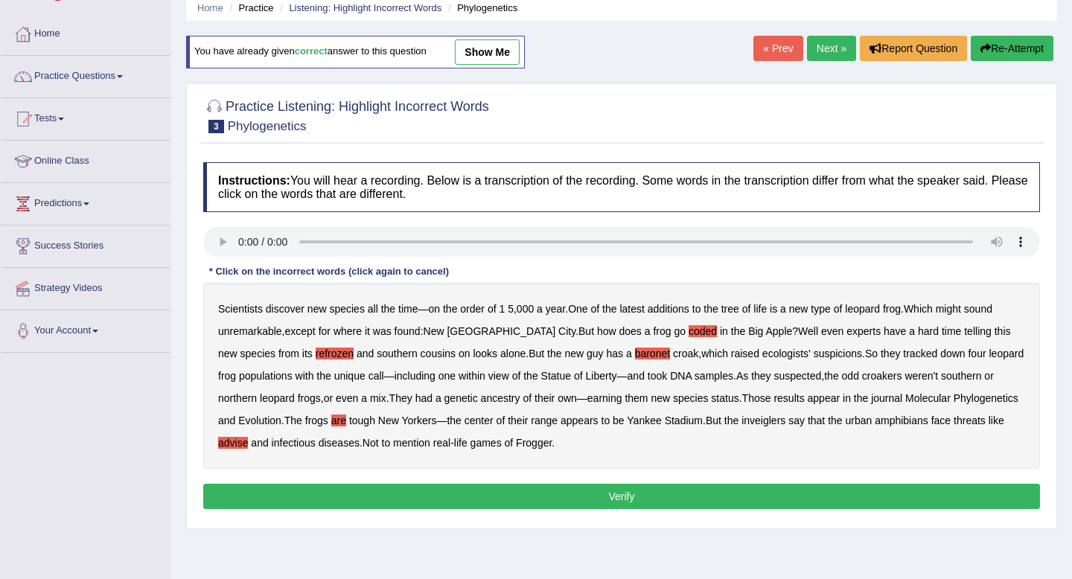
click at [613, 500] on button "Verify" at bounding box center [621, 496] width 837 height 25
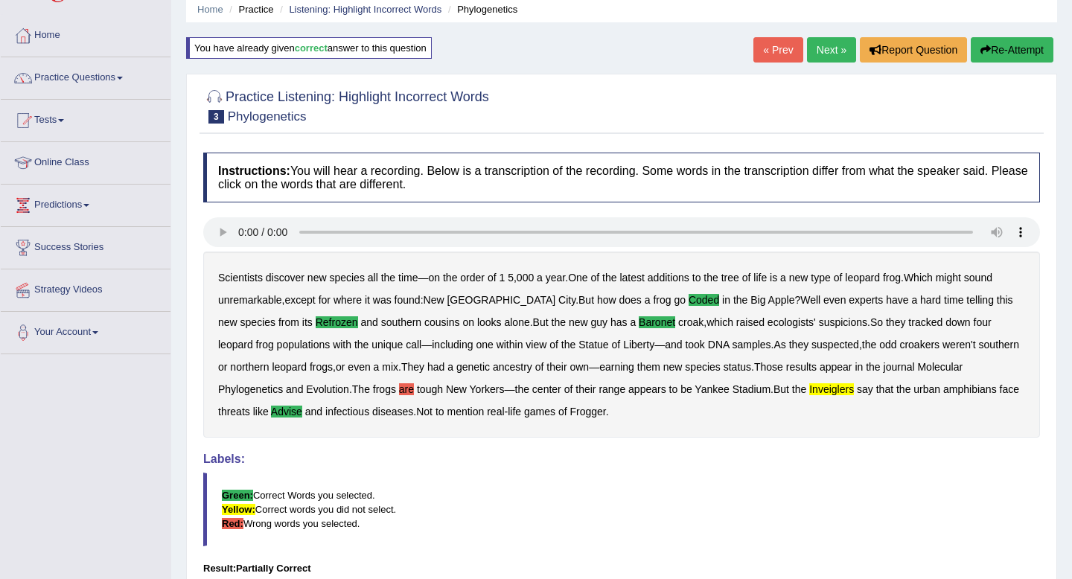
scroll to position [0, 0]
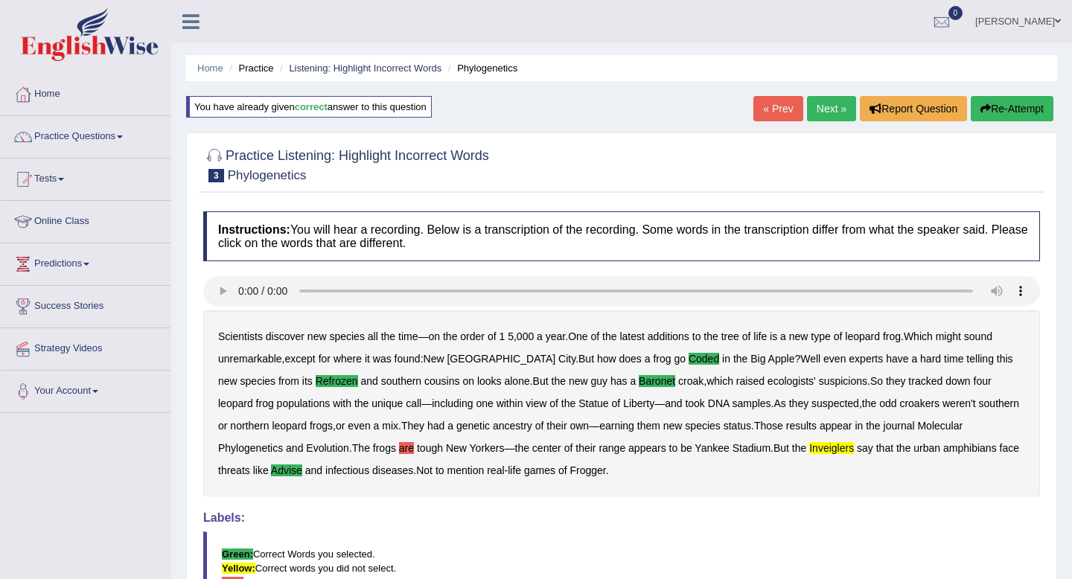
click at [826, 108] on link "Next »" at bounding box center [831, 108] width 49 height 25
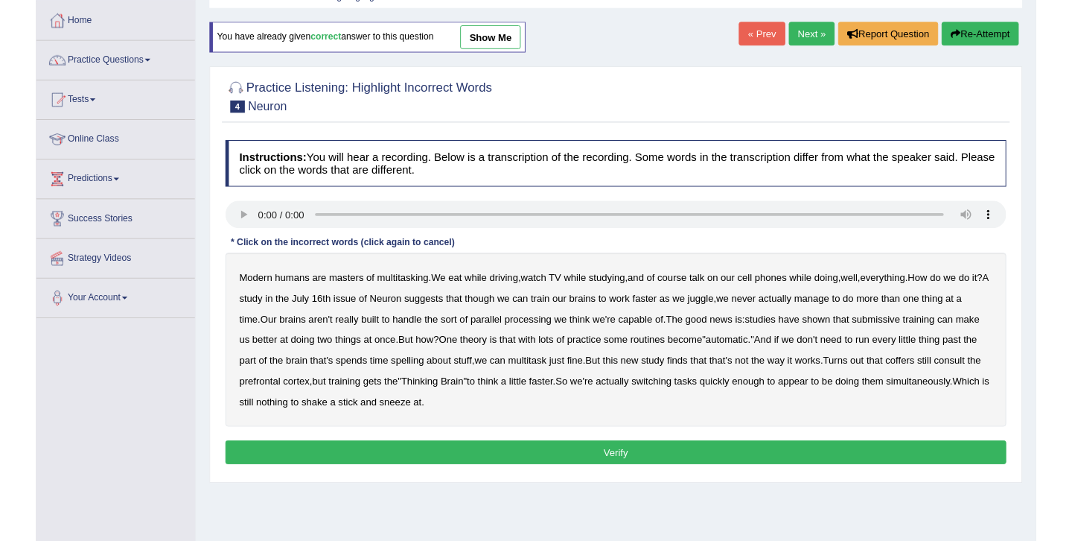
scroll to position [76, 0]
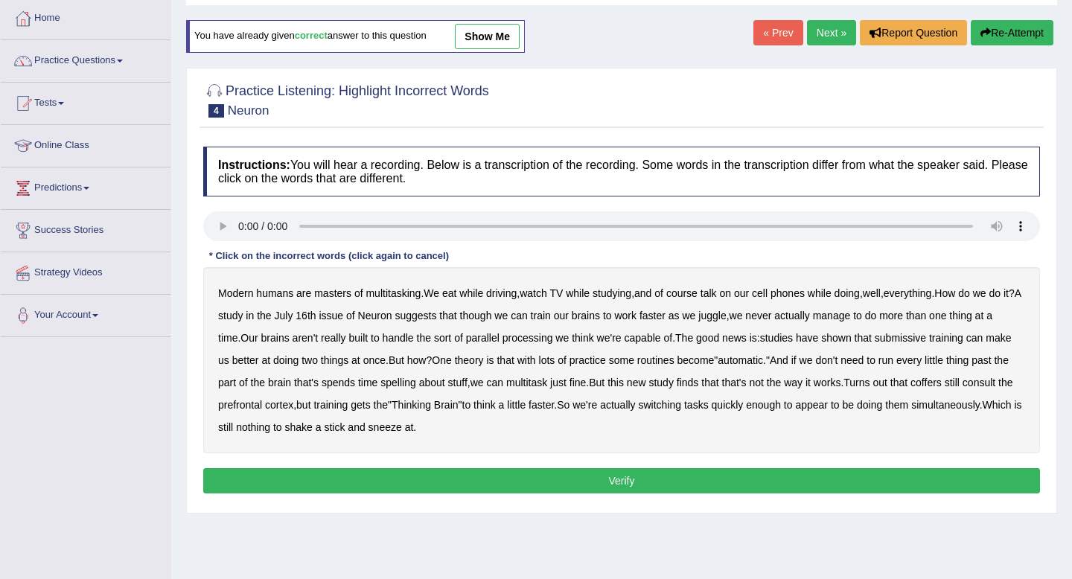
click at [489, 41] on link "show me" at bounding box center [487, 36] width 65 height 25
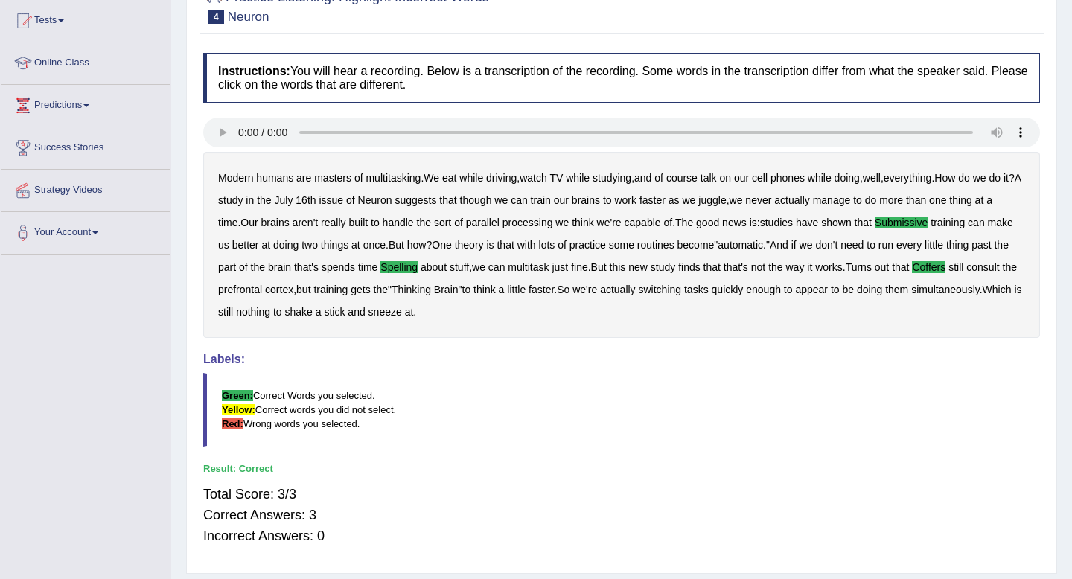
scroll to position [156, 0]
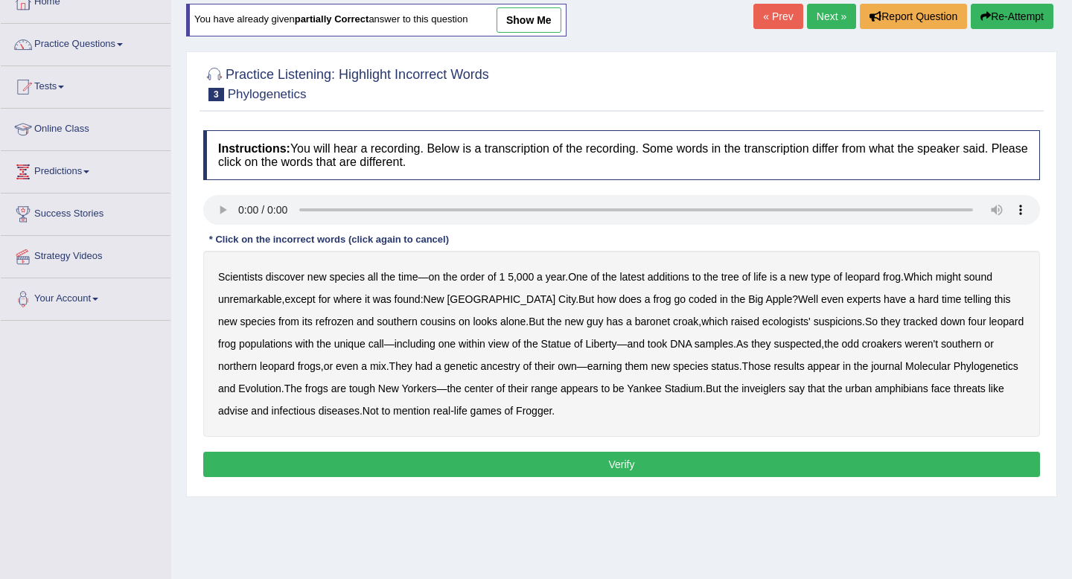
scroll to position [94, 0]
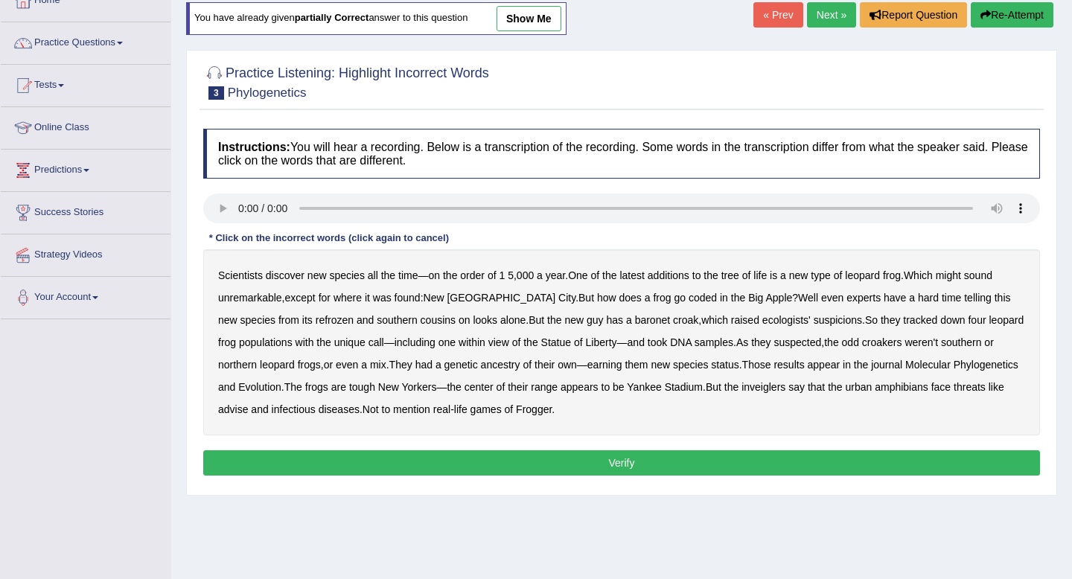
click at [777, 13] on link "« Prev" at bounding box center [778, 14] width 49 height 25
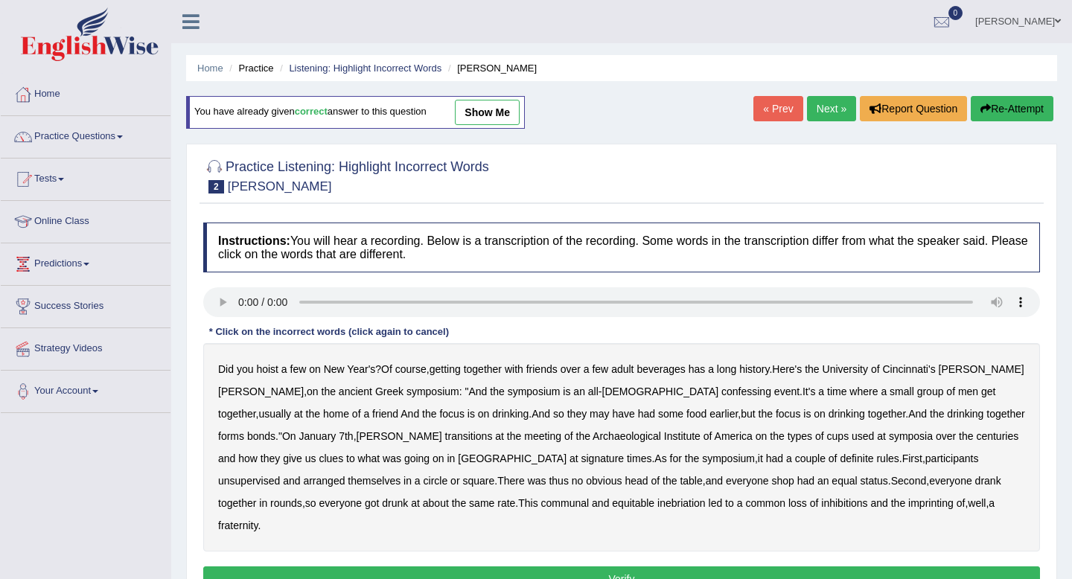
click at [497, 115] on link "show me" at bounding box center [487, 112] width 65 height 25
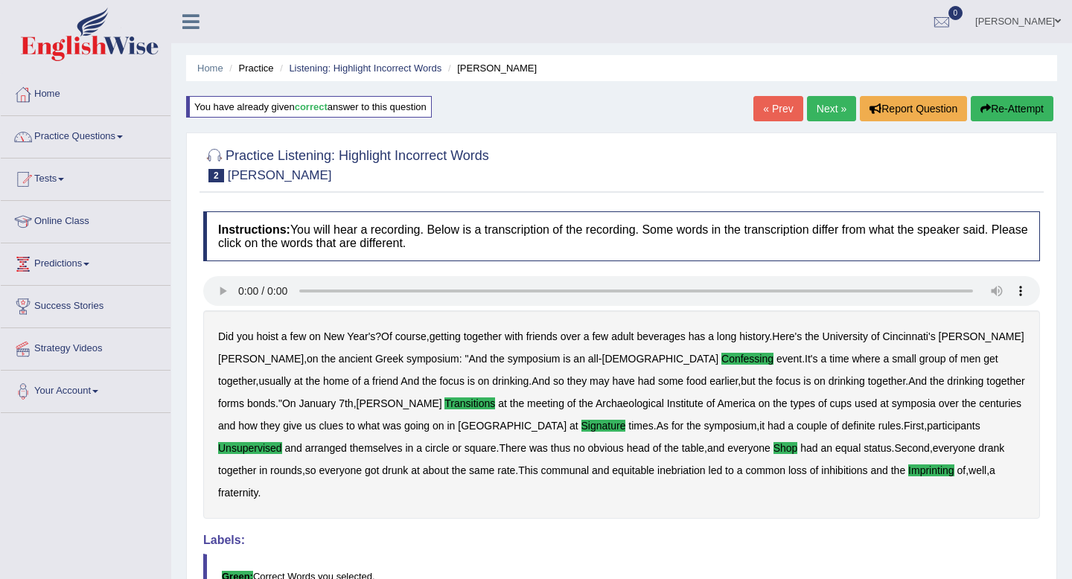
click at [123, 136] on span at bounding box center [120, 137] width 6 height 3
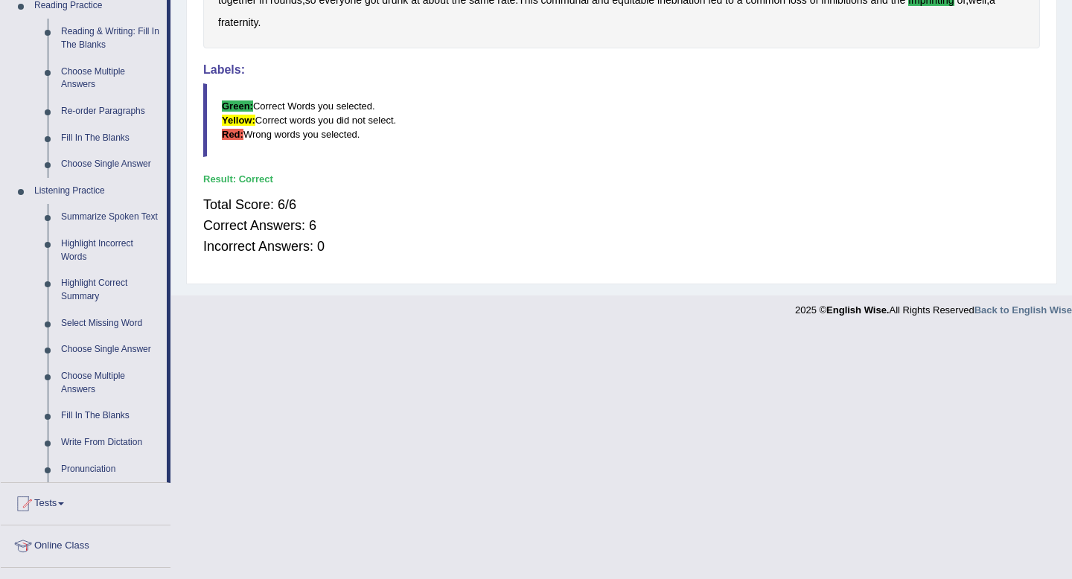
scroll to position [494, 0]
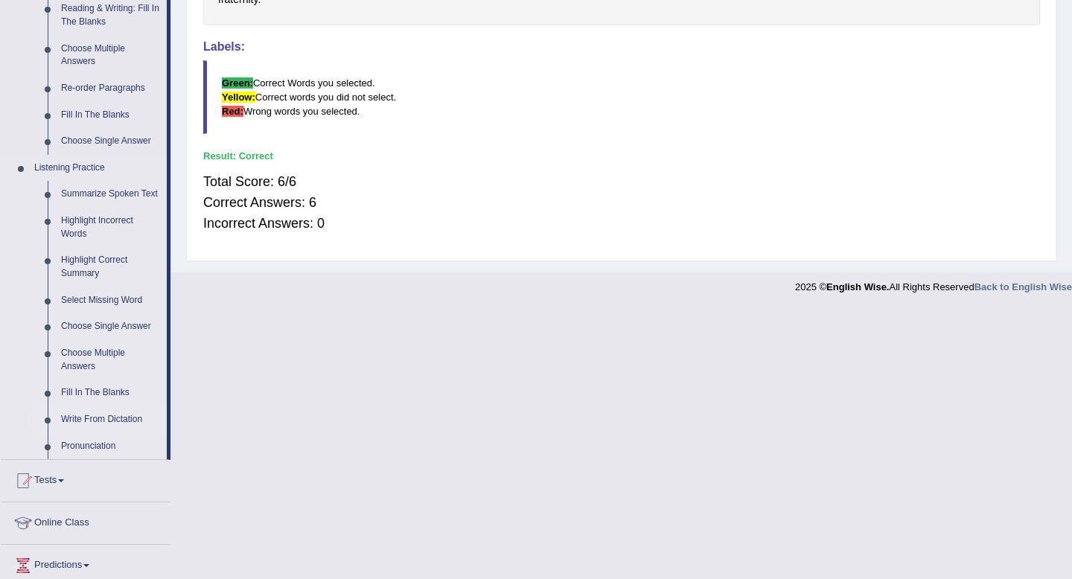
click at [97, 433] on link "Write From Dictation" at bounding box center [110, 420] width 112 height 27
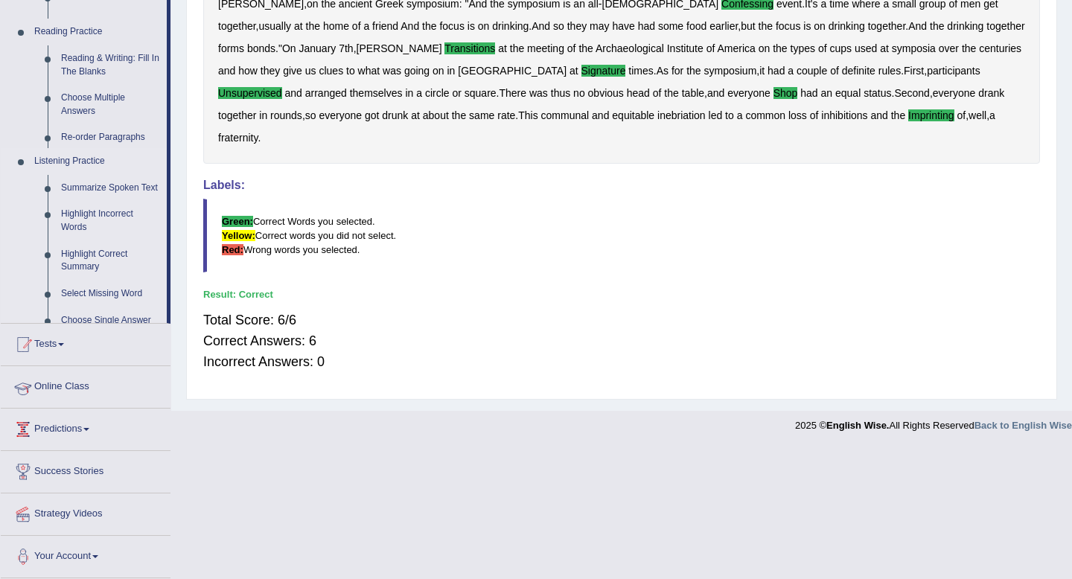
scroll to position [203, 0]
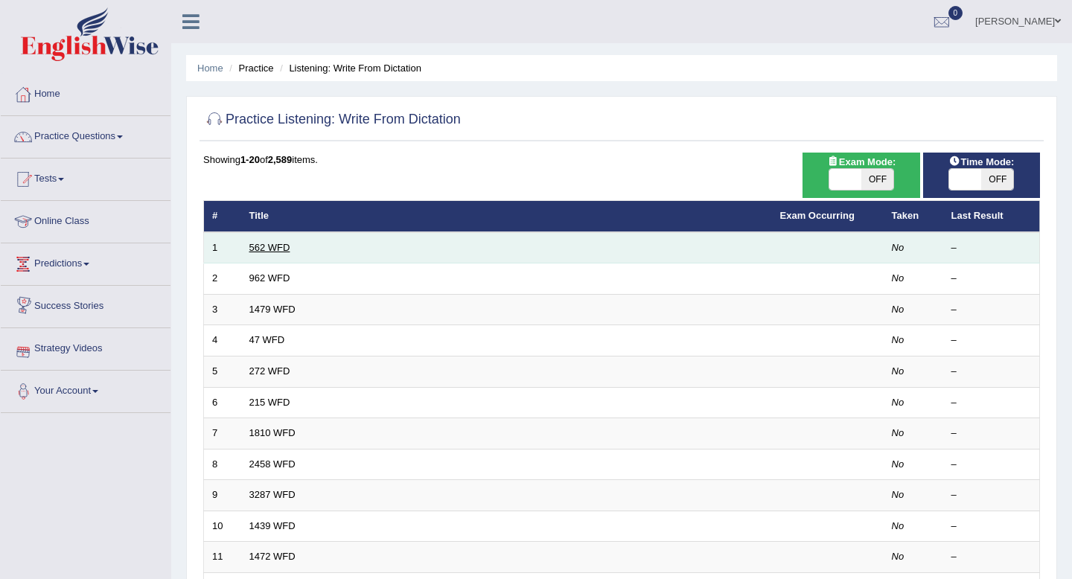
click at [264, 244] on link "562 WFD" at bounding box center [269, 247] width 41 height 11
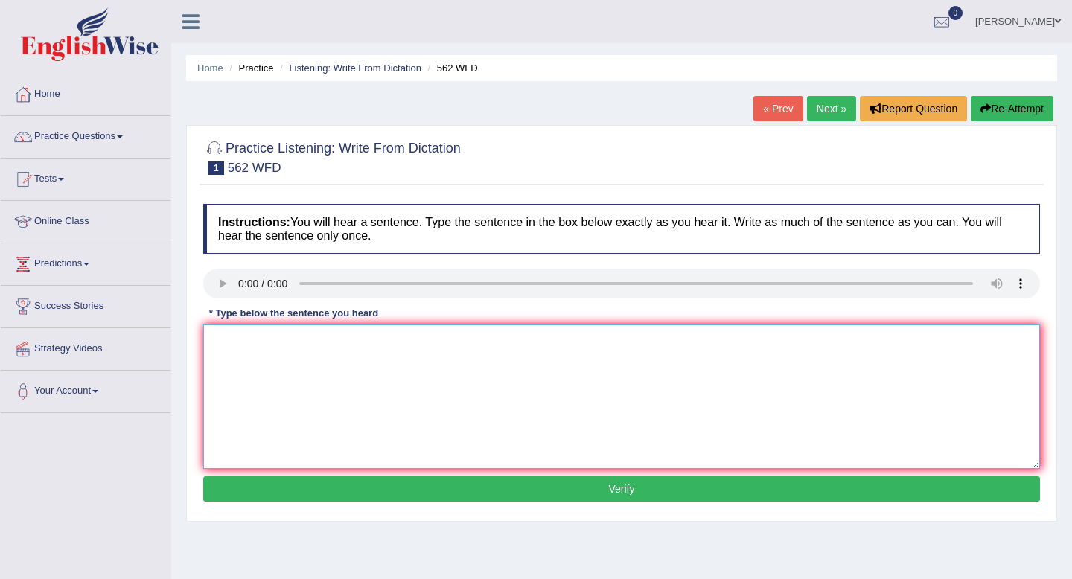
click at [293, 372] on textarea at bounding box center [621, 397] width 837 height 144
click at [217, 341] on textarea "the gap between the rich annd the poor does not decrease." at bounding box center [621, 397] width 837 height 144
type textarea "The gap between the rich annd the poor does not decrease."
click at [604, 487] on button "Verify" at bounding box center [621, 489] width 837 height 25
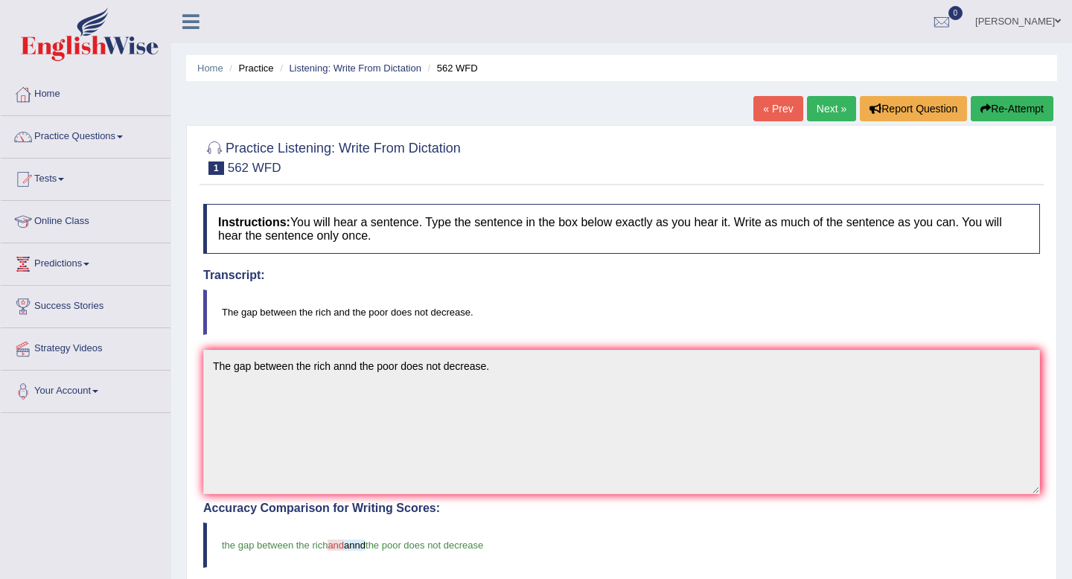
click at [823, 110] on link "Next »" at bounding box center [831, 108] width 49 height 25
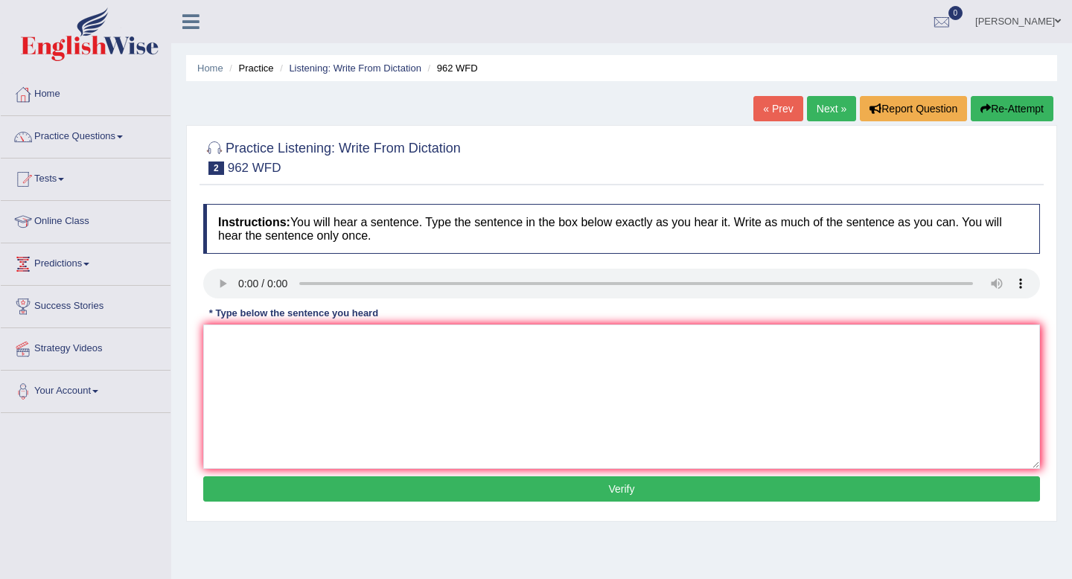
click at [780, 118] on link "« Prev" at bounding box center [778, 108] width 49 height 25
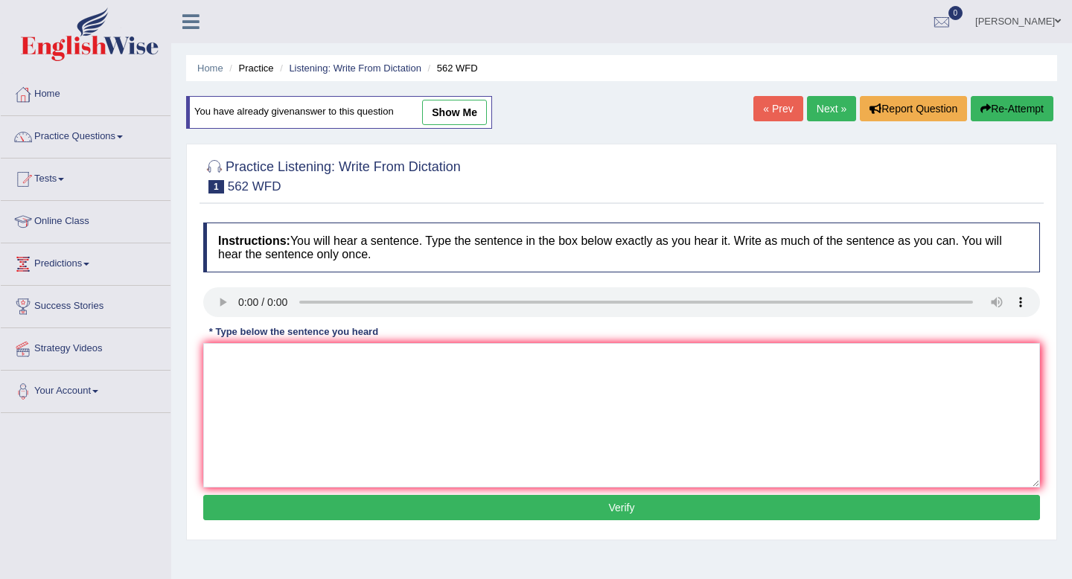
click at [996, 105] on button "Re-Attempt" at bounding box center [1012, 108] width 83 height 25
click at [343, 370] on textarea at bounding box center [621, 415] width 837 height 144
click at [287, 386] on textarea at bounding box center [621, 415] width 837 height 144
type textarea "The gap between the rich and the poor does not decrease."
click at [519, 511] on button "Verify" at bounding box center [621, 507] width 837 height 25
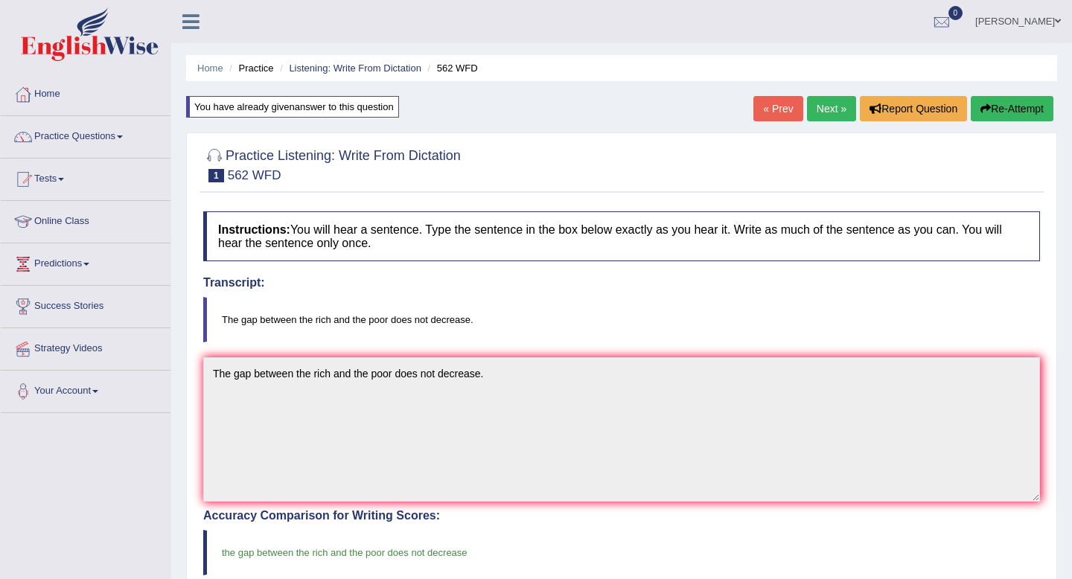
click at [819, 104] on link "Next »" at bounding box center [831, 108] width 49 height 25
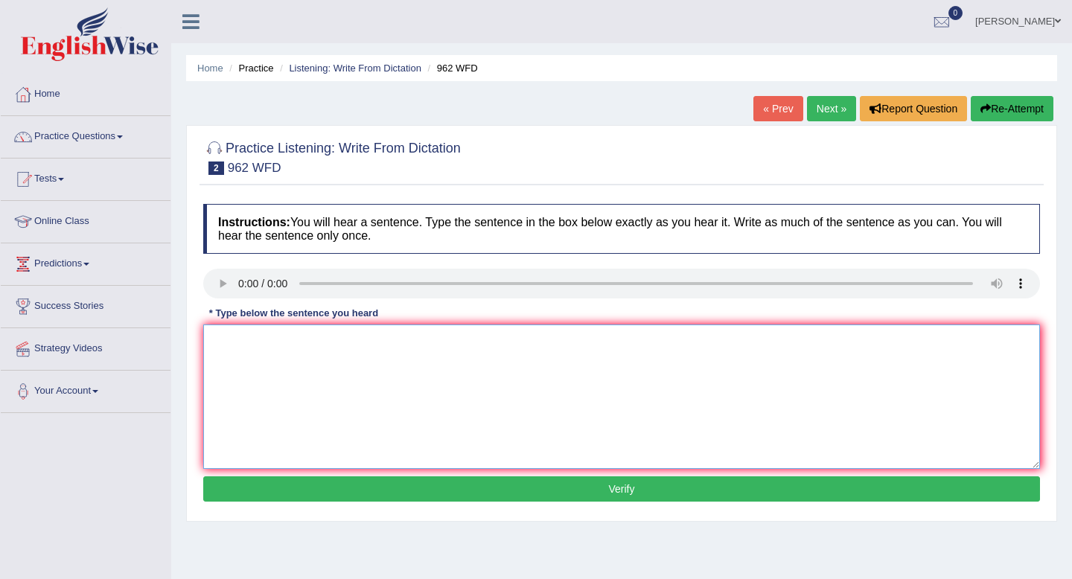
click at [308, 379] on textarea at bounding box center [621, 397] width 837 height 144
click at [502, 340] on textarea "If have any questions about the exam, please raise your hand" at bounding box center [621, 397] width 837 height 144
type textarea "If have any questions about the exam, please raise your hand."
click at [599, 493] on button "Verify" at bounding box center [621, 489] width 837 height 25
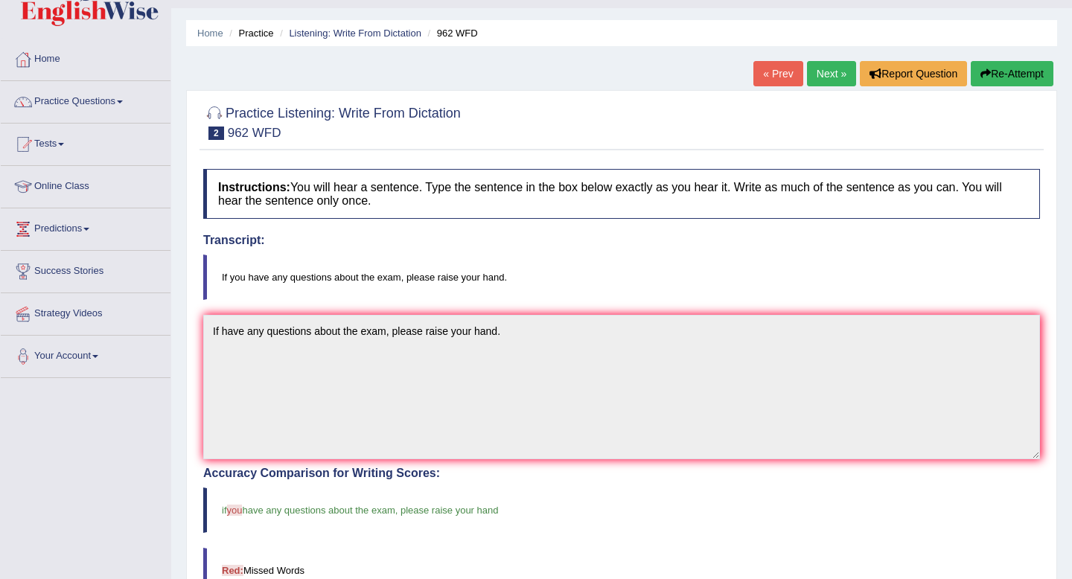
scroll to position [28, 0]
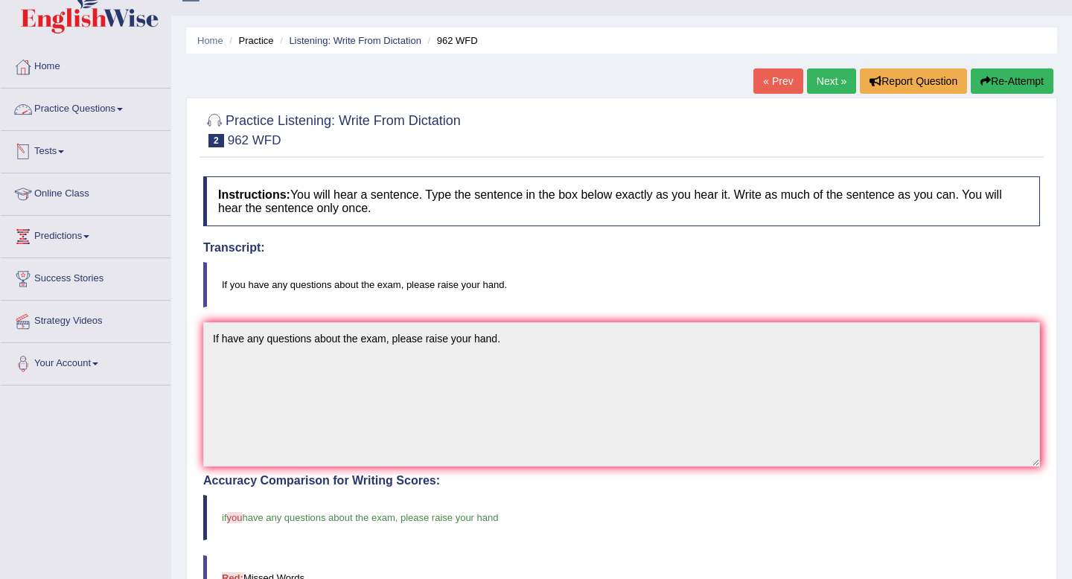
click at [92, 109] on link "Practice Questions" at bounding box center [86, 107] width 170 height 37
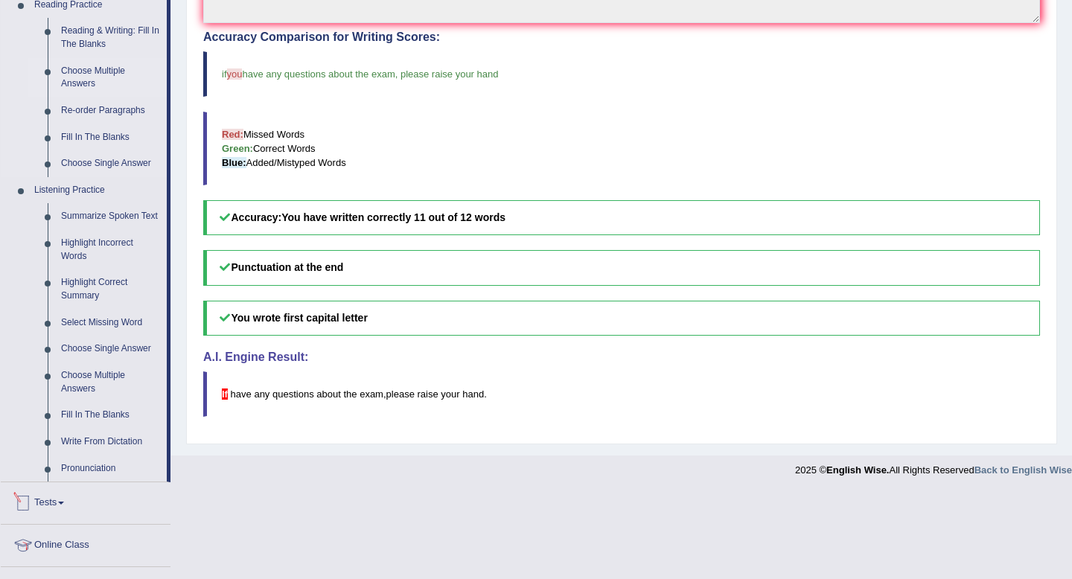
scroll to position [477, 0]
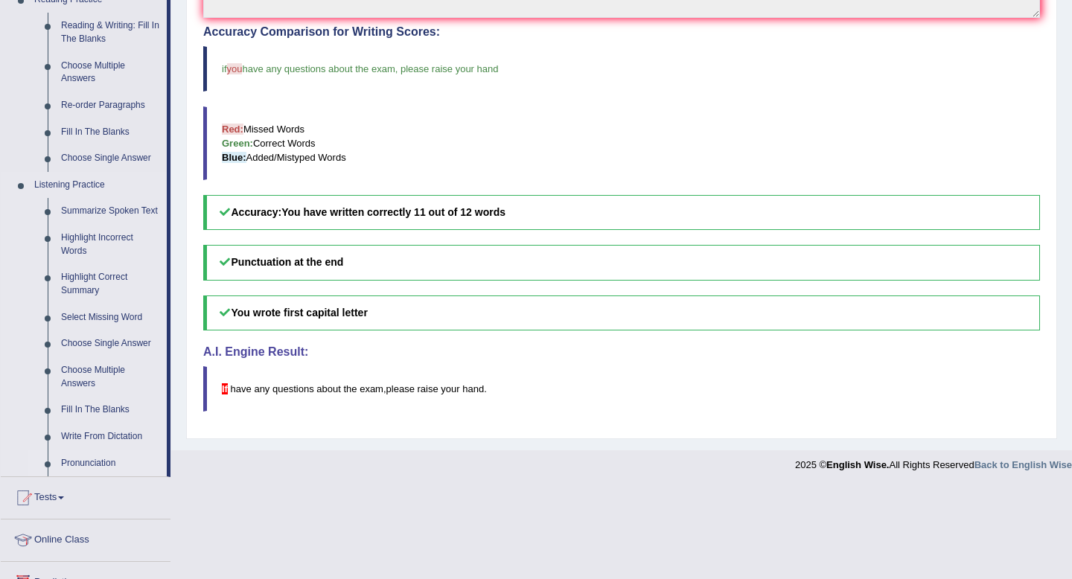
click at [86, 477] on link "Pronunciation" at bounding box center [110, 464] width 112 height 27
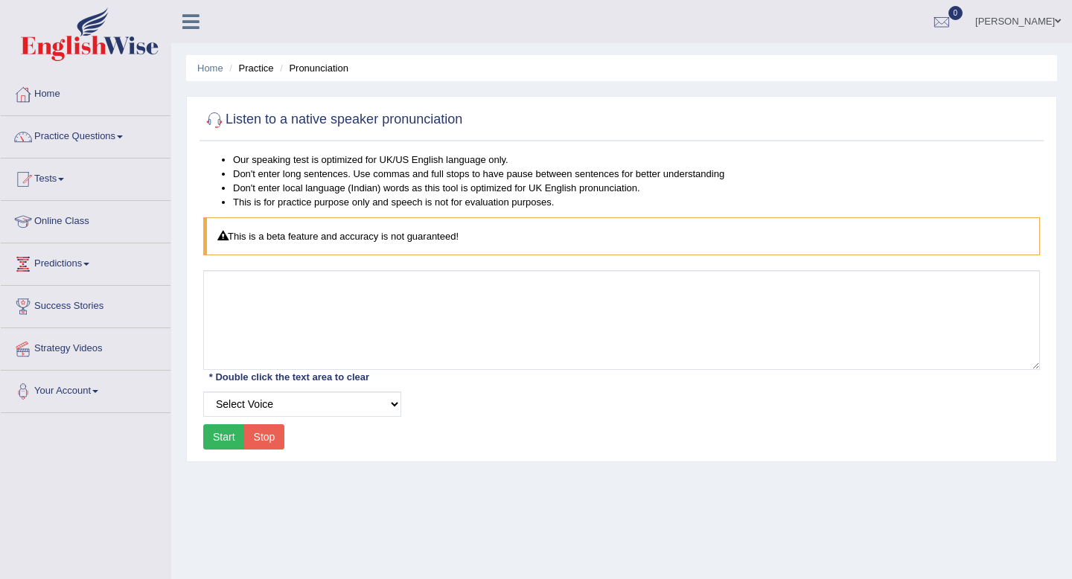
click at [321, 237] on div "This is a beta feature and accuracy is not guaranteed!" at bounding box center [621, 236] width 837 height 38
click at [267, 394] on select "Select Voice UK English [DEMOGRAPHIC_DATA] UK English [DEMOGRAPHIC_DATA]" at bounding box center [302, 404] width 198 height 25
select select "160"
click at [230, 439] on button "Start" at bounding box center [224, 436] width 42 height 25
click at [222, 430] on button "Start" at bounding box center [224, 436] width 42 height 25
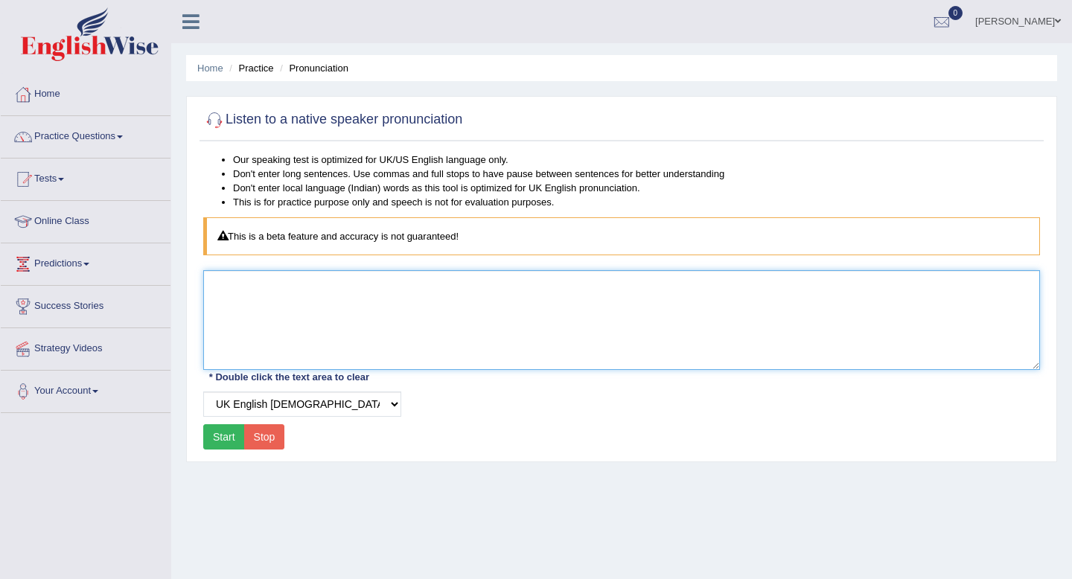
click at [287, 270] on textarea at bounding box center [621, 320] width 837 height 100
click at [285, 302] on textarea at bounding box center [621, 320] width 837 height 100
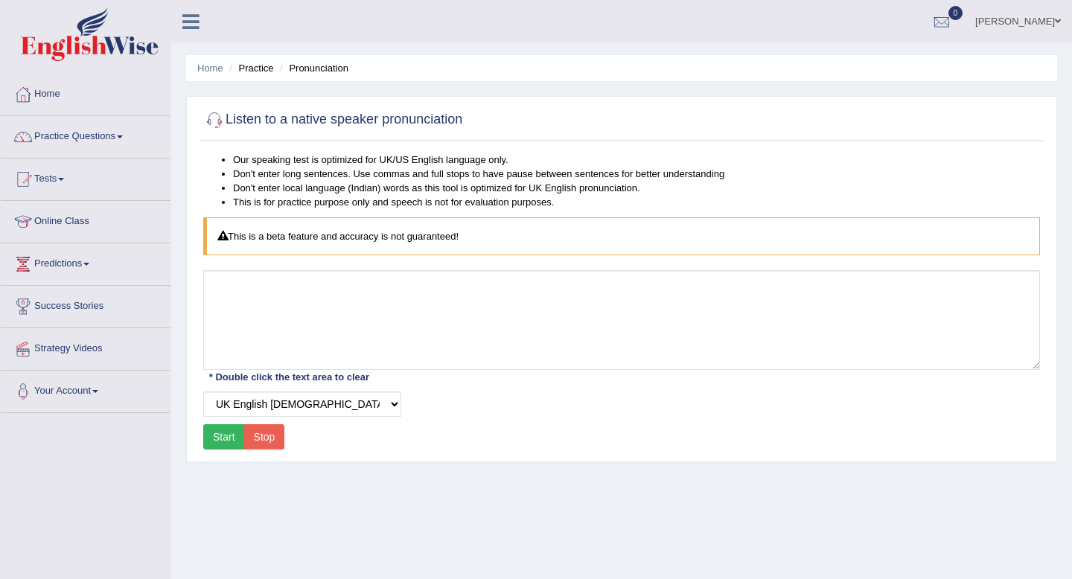
click at [267, 233] on div "This is a beta feature and accuracy is not guaranteed!" at bounding box center [621, 236] width 837 height 38
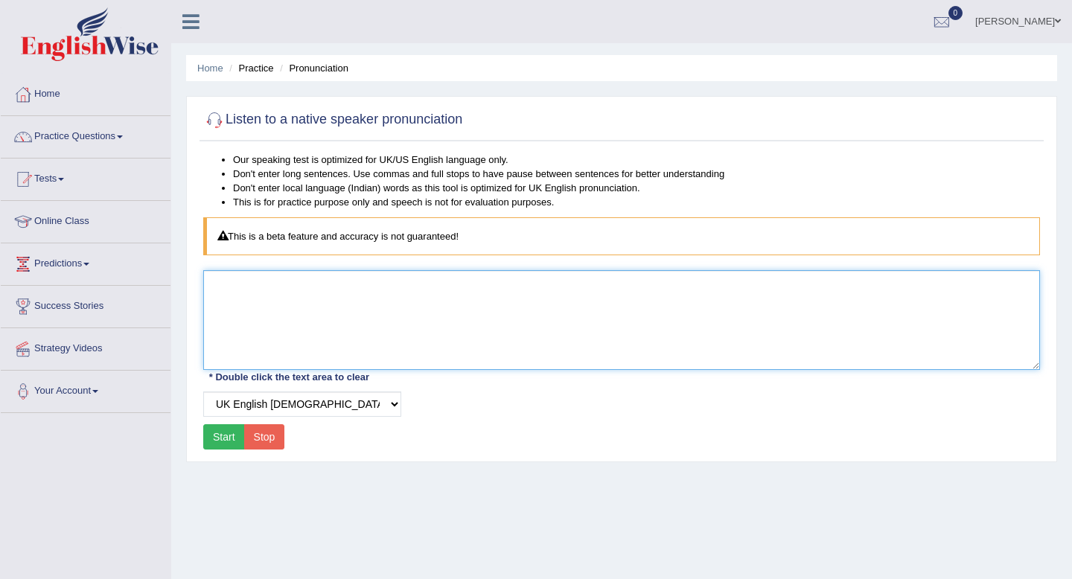
click at [249, 284] on textarea at bounding box center [621, 320] width 837 height 100
type textarea "This is a beta feature, and accuracy is not guaranteed."
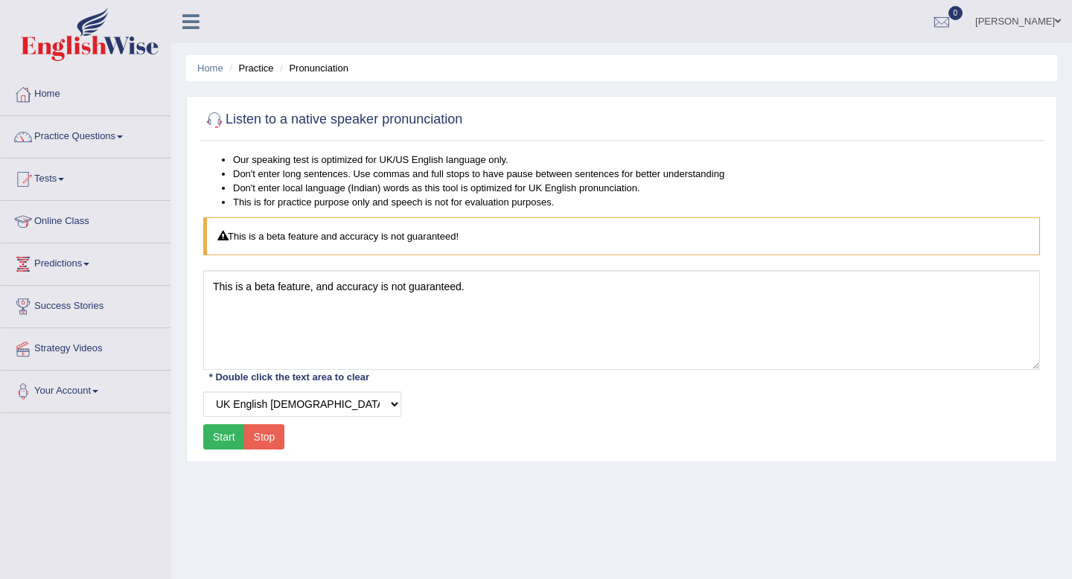
click at [261, 434] on button "Stop" at bounding box center [264, 436] width 41 height 25
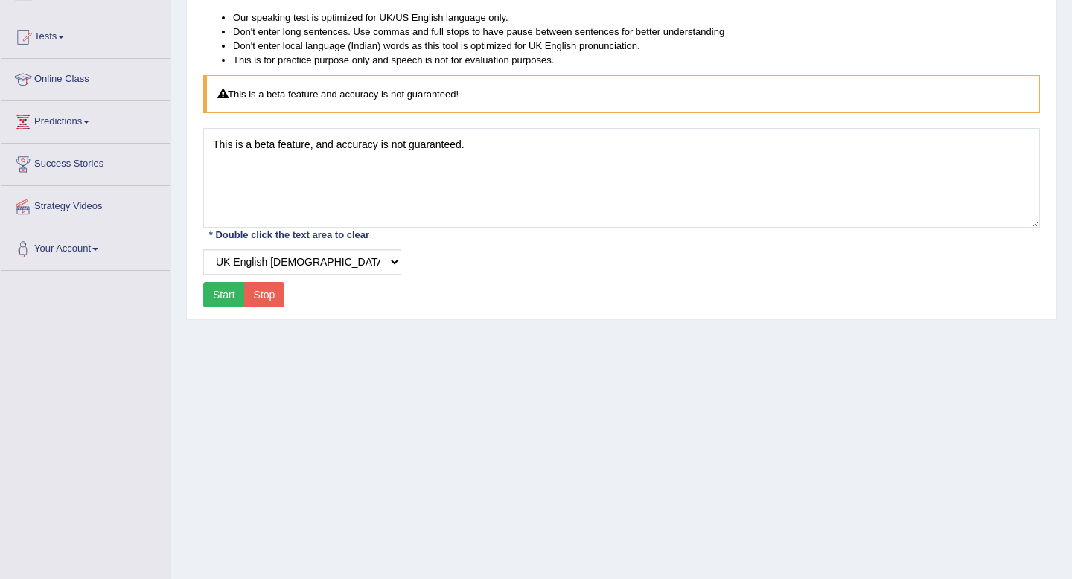
scroll to position [136, 0]
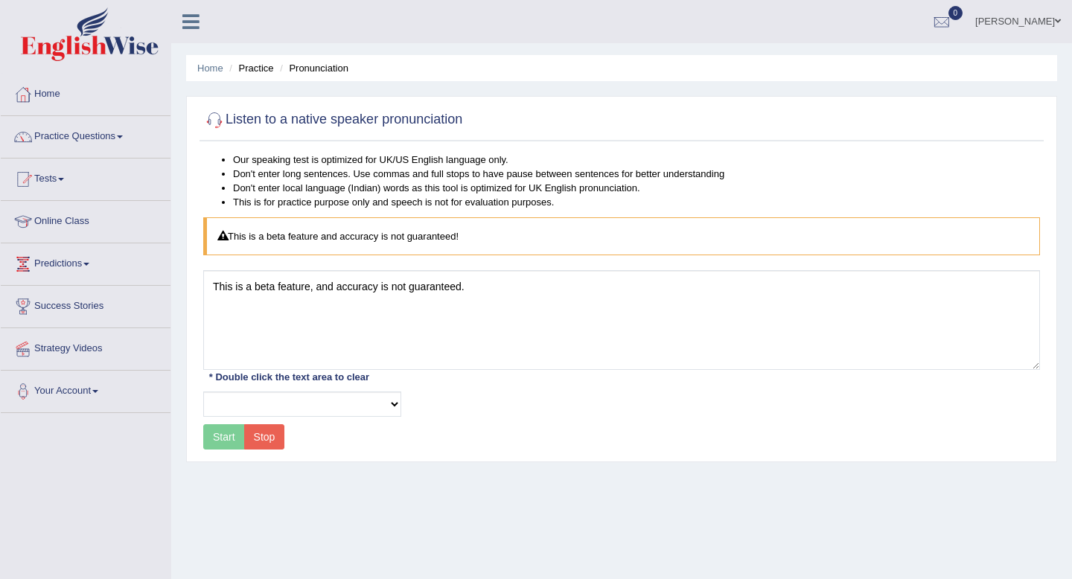
select select
click at [105, 137] on link "Practice Questions" at bounding box center [86, 134] width 170 height 37
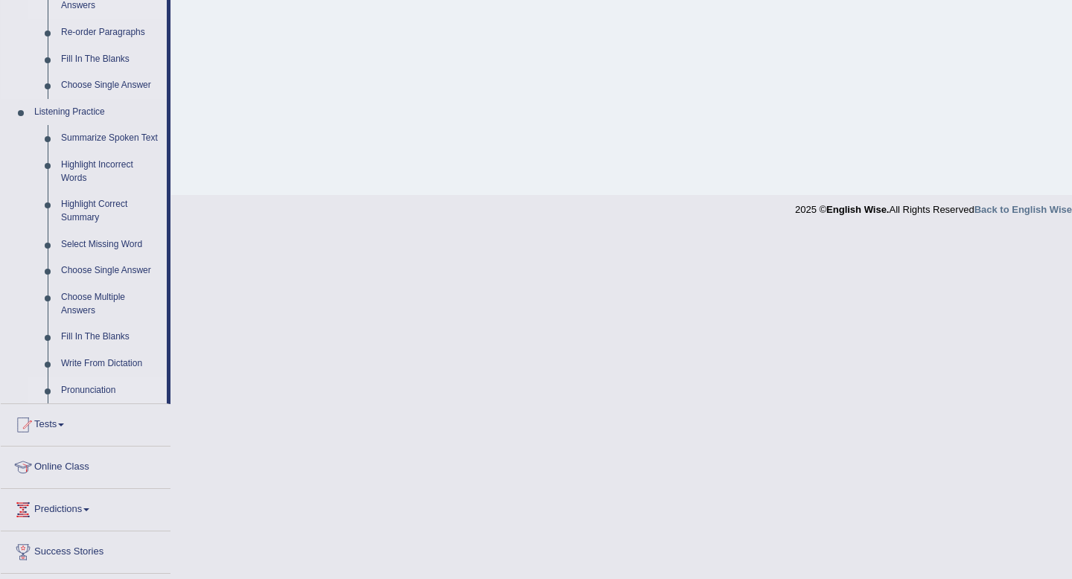
scroll to position [551, 0]
click at [121, 283] on link "Choose Single Answer" at bounding box center [110, 269] width 112 height 27
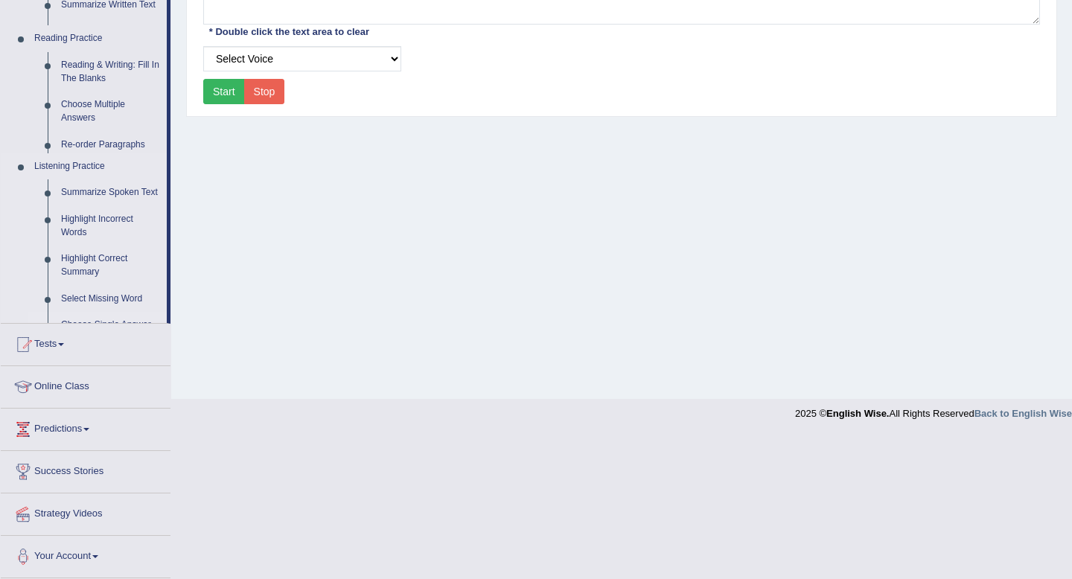
scroll to position [203, 0]
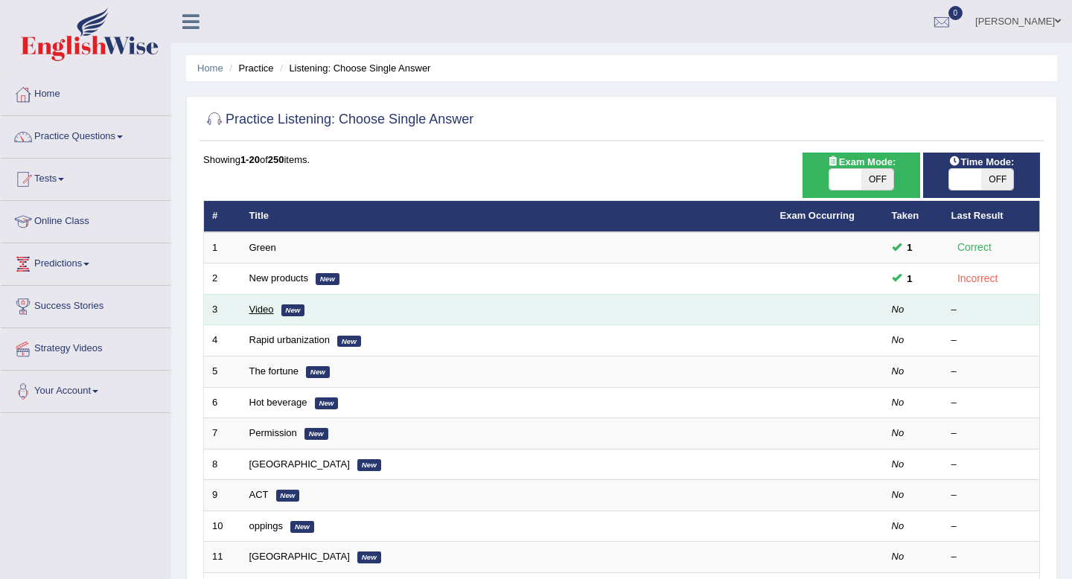
click at [268, 311] on link "Video" at bounding box center [261, 309] width 25 height 11
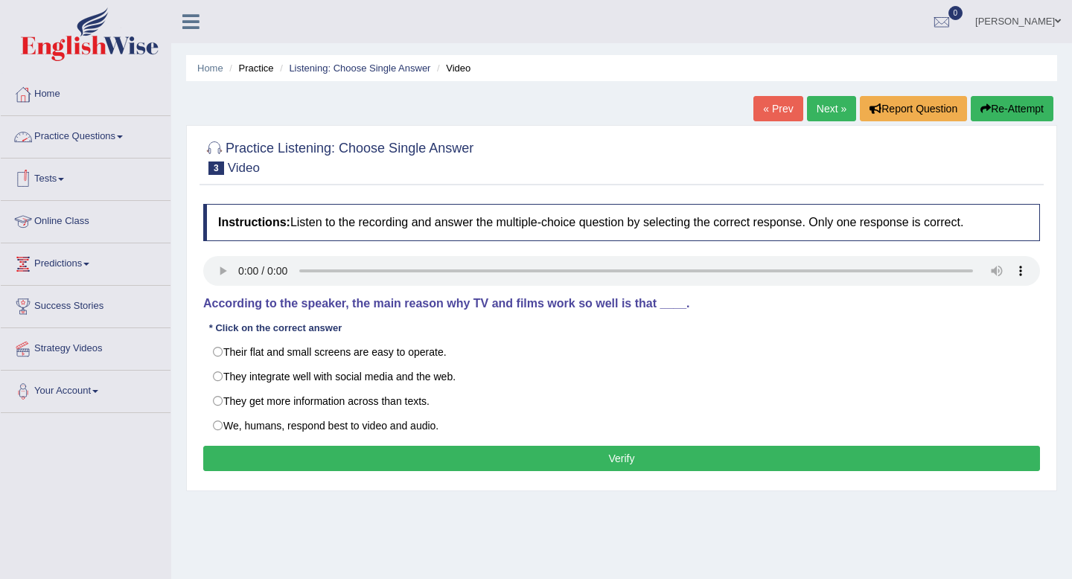
click at [111, 136] on link "Practice Questions" at bounding box center [86, 134] width 170 height 37
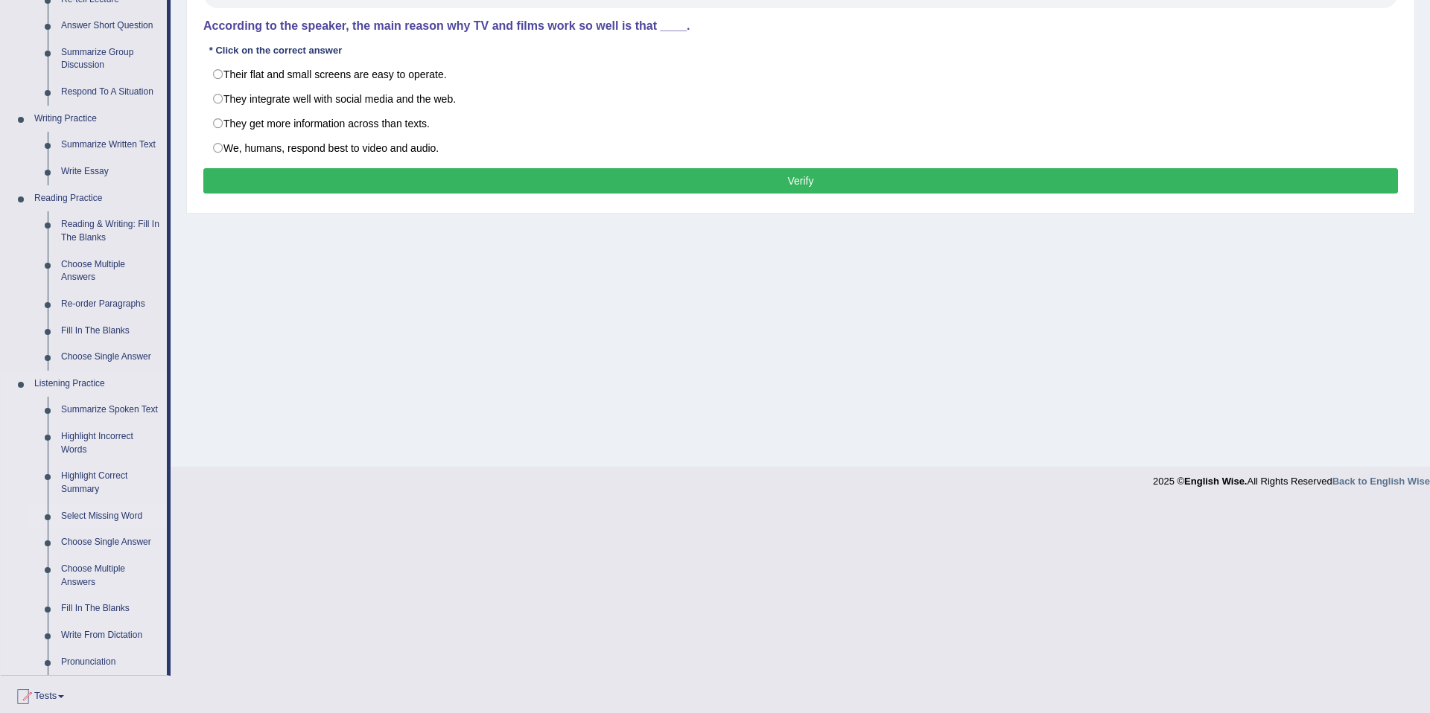
scroll to position [276, 0]
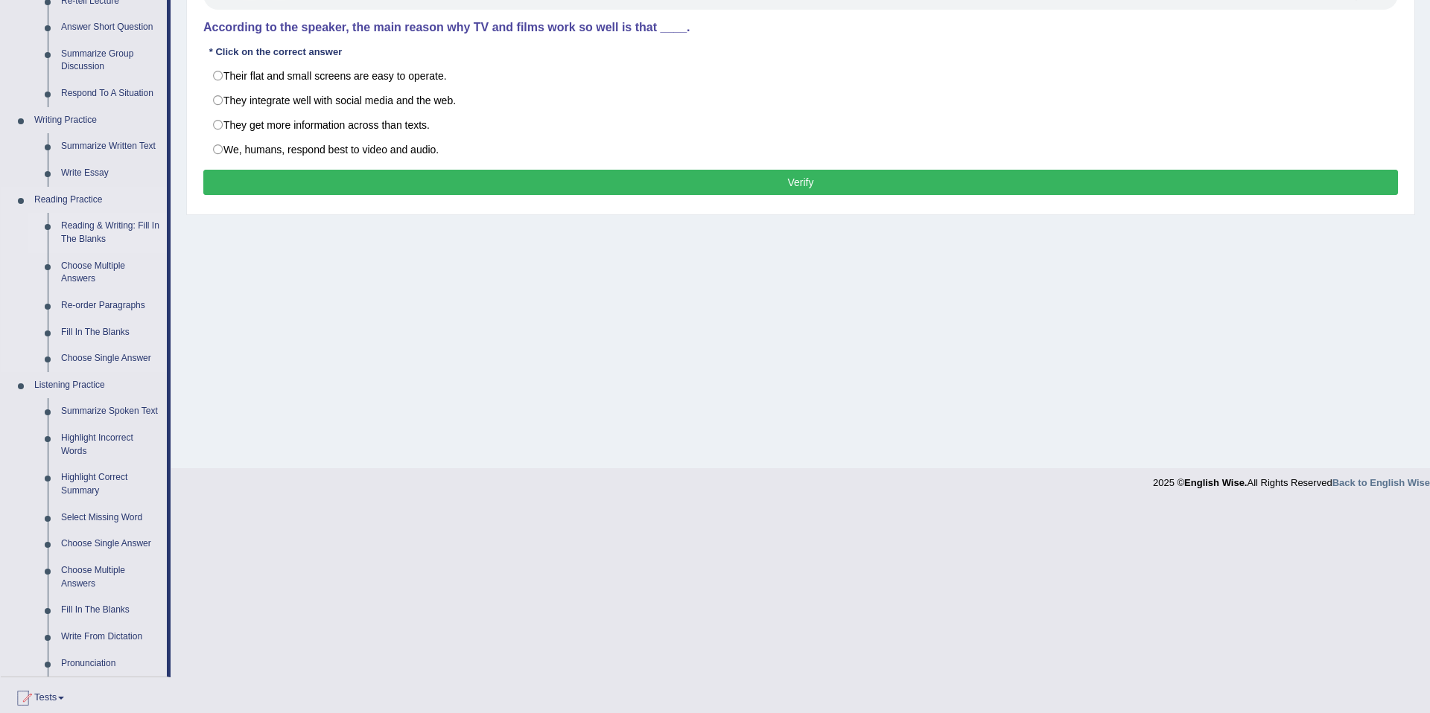
click at [74, 236] on link "Reading & Writing: Fill In The Blanks" at bounding box center [110, 232] width 112 height 39
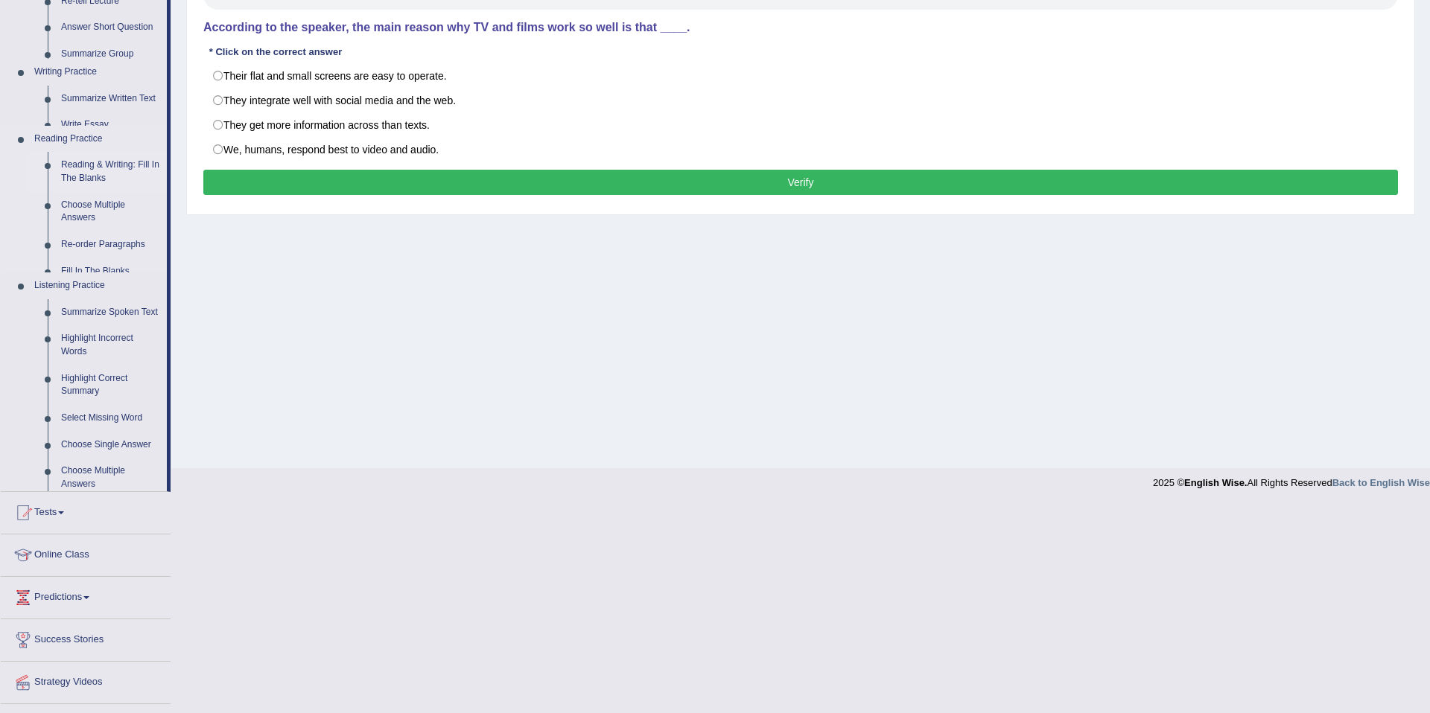
scroll to position [69, 0]
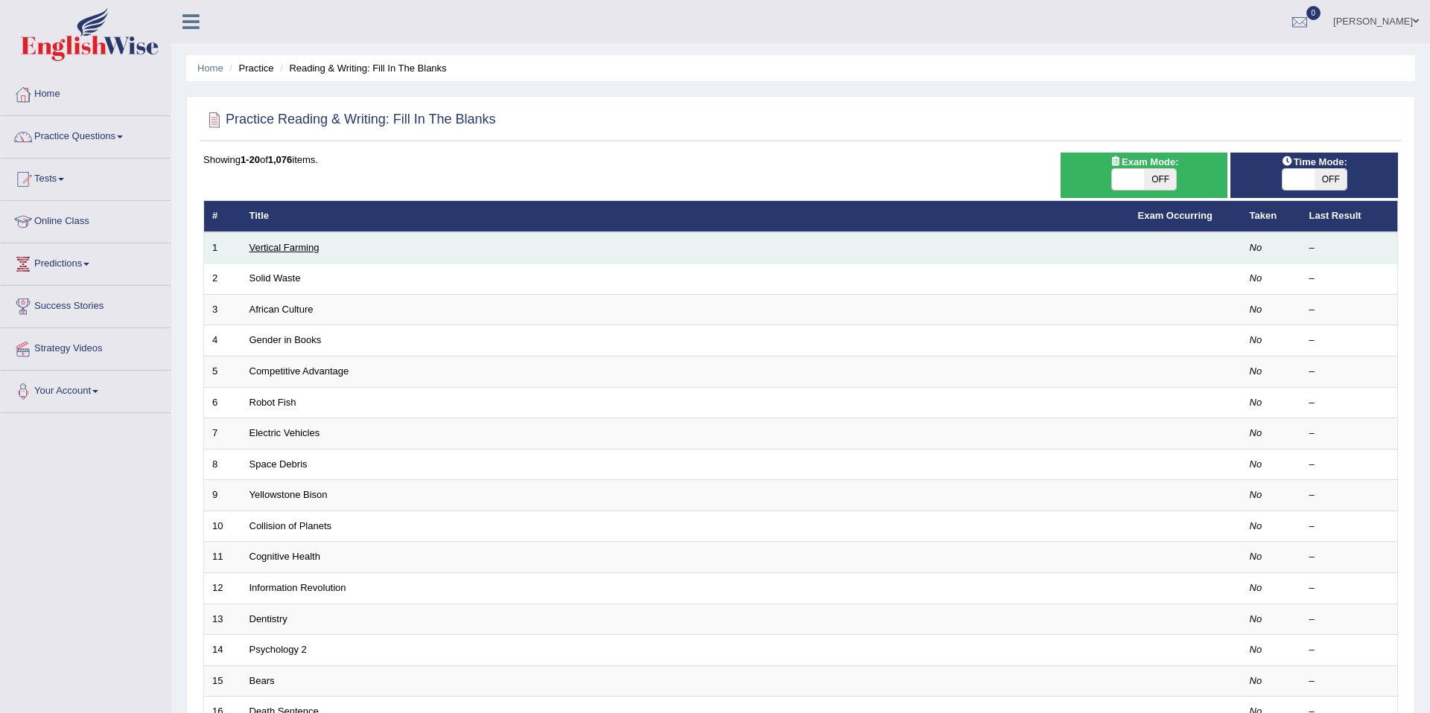
click at [277, 248] on link "Vertical Farming" at bounding box center [284, 247] width 70 height 11
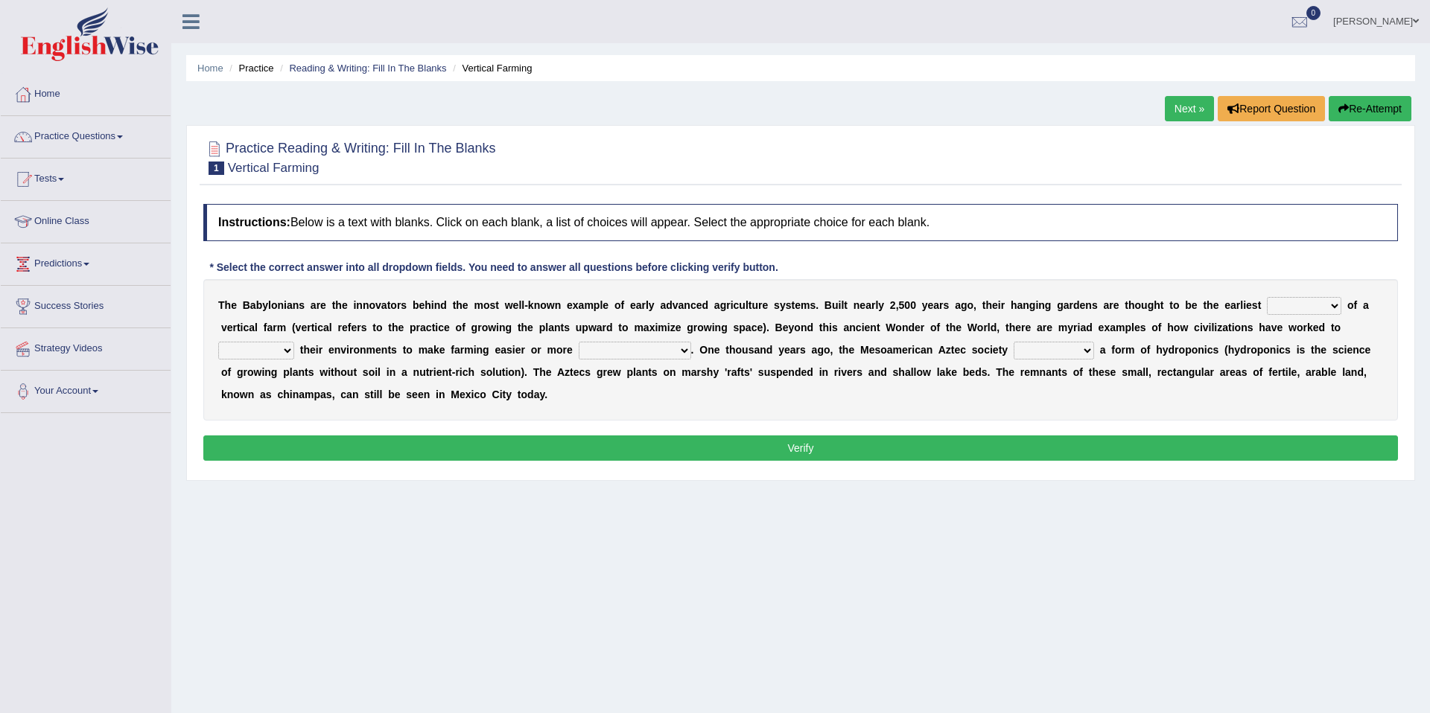
click at [1333, 305] on select "prototype failure discredit protocol" at bounding box center [1304, 306] width 74 height 18
click at [1334, 309] on select "prototype failure discredit protocol" at bounding box center [1304, 306] width 74 height 18
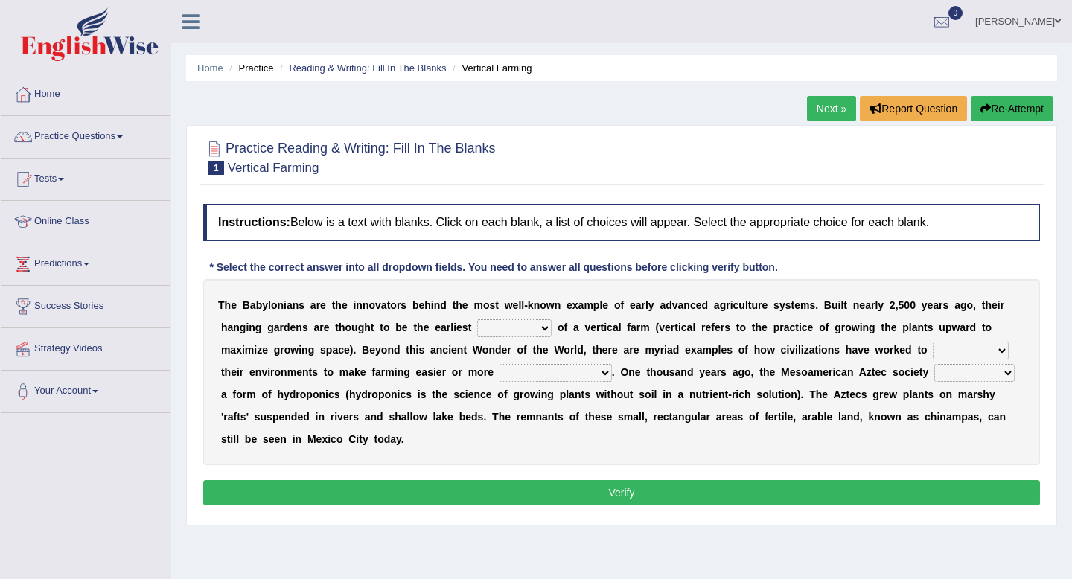
click at [541, 331] on select "prototype failure discredit protocol" at bounding box center [514, 328] width 74 height 18
select select "prototype"
click at [1002, 351] on select "manipulate escape respect disarrange" at bounding box center [971, 351] width 76 height 18
click at [999, 349] on select "manipulate escape respect disarrange" at bounding box center [971, 351] width 76 height 18
select select "manipulate"
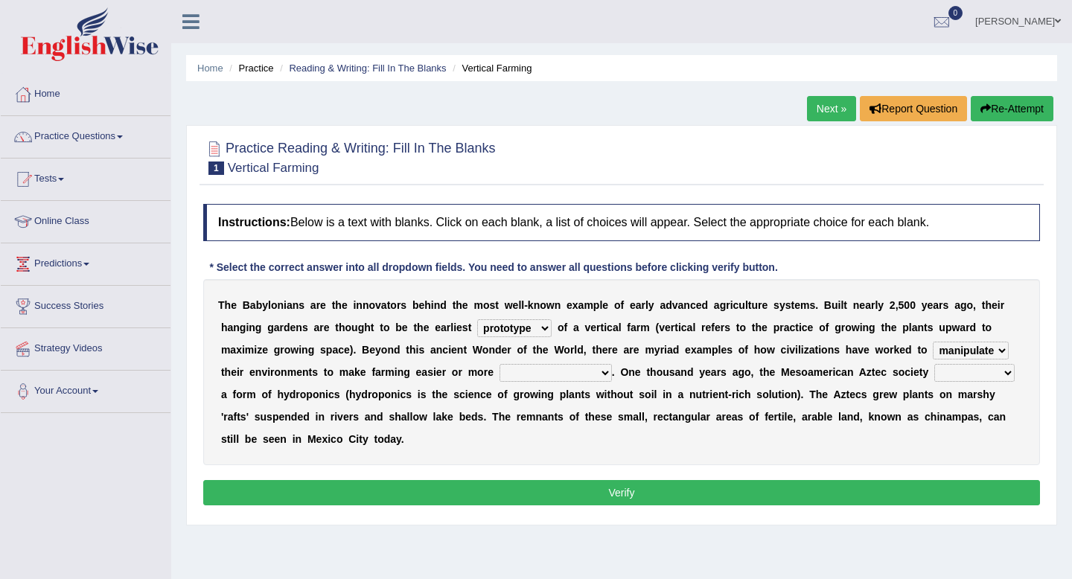
click at [608, 374] on select "productive constructive connective counterproductive" at bounding box center [556, 373] width 112 height 18
select select "productive"
click at [976, 375] on select "domineered volunteered pioneered engineered" at bounding box center [975, 373] width 80 height 18
select select "pioneered"
click at [579, 491] on button "Verify" at bounding box center [621, 492] width 837 height 25
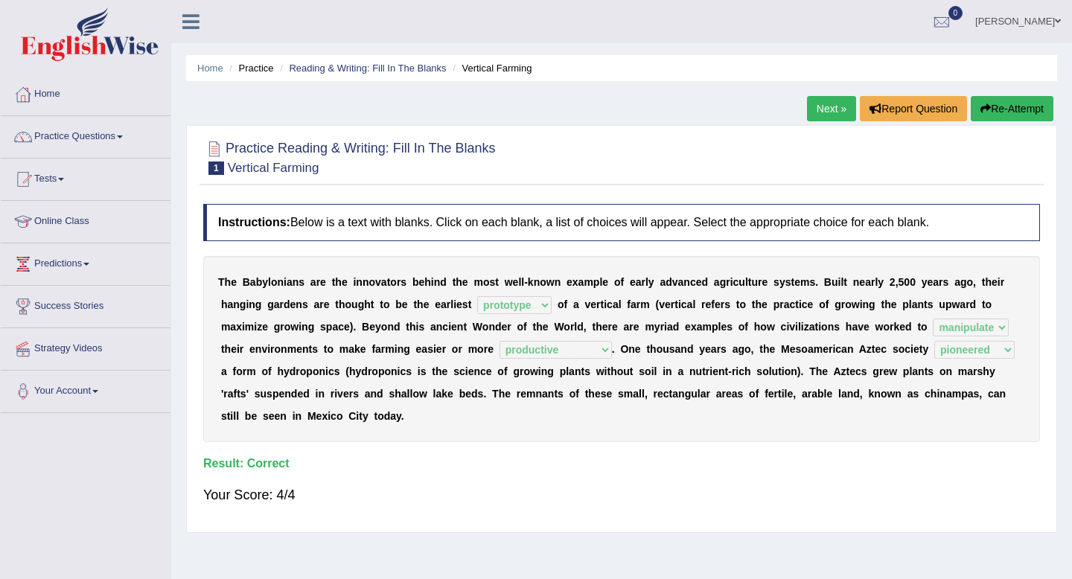
click at [819, 114] on link "Next »" at bounding box center [831, 108] width 49 height 25
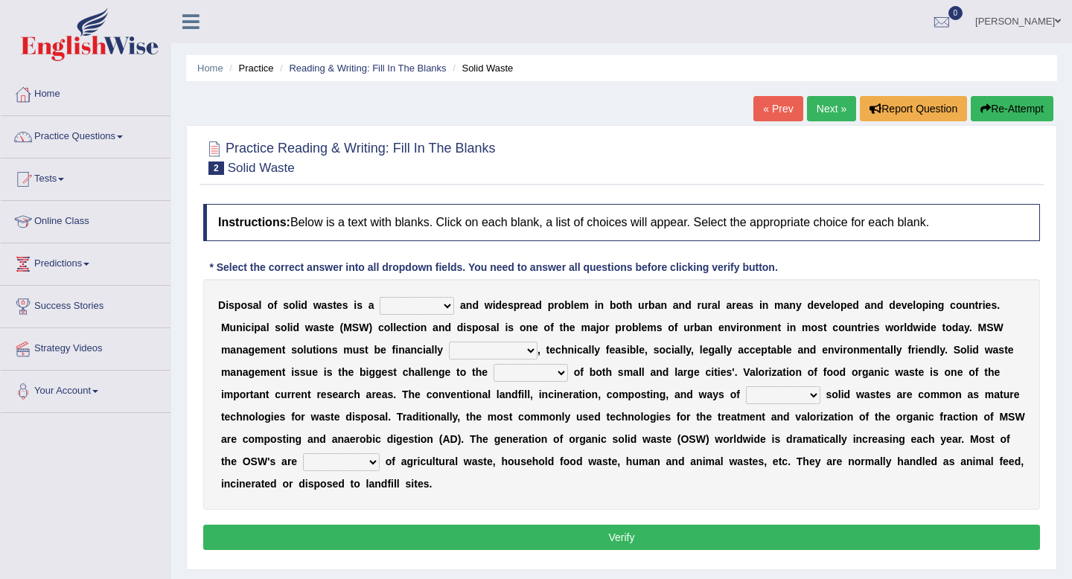
click at [446, 306] on select "slanting stinging stalling shafting" at bounding box center [417, 306] width 74 height 18
select select "stinging"
click at [498, 349] on select "unattainable sustainable objectionable treasonable" at bounding box center [493, 351] width 89 height 18
select select "sustainable"
click at [544, 377] on select "plants culture authorities history" at bounding box center [531, 373] width 74 height 18
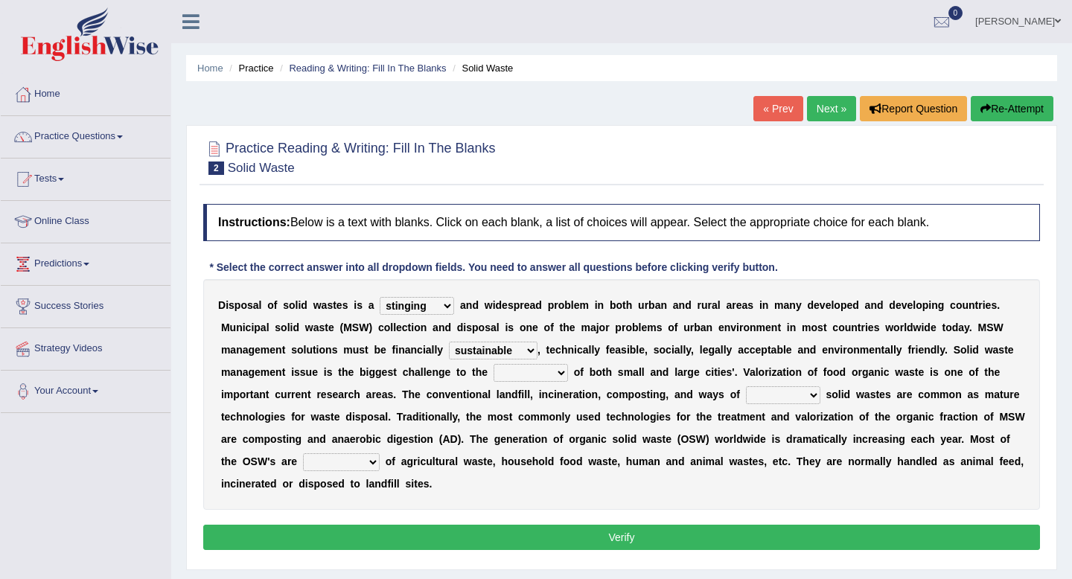
select select "history"
click at [798, 396] on select "reserving preserving deserving handling" at bounding box center [783, 395] width 74 height 18
